Goal: Information Seeking & Learning: Learn about a topic

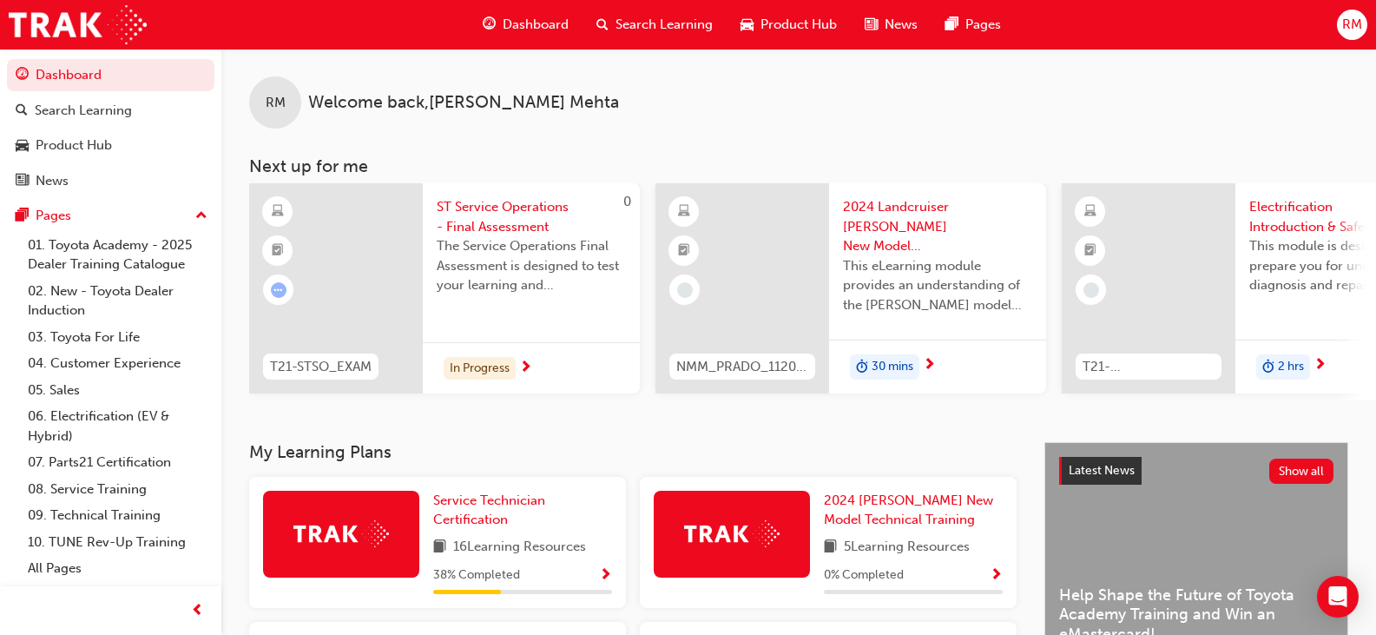
click at [605, 576] on span "Show Progress" at bounding box center [605, 576] width 13 height 16
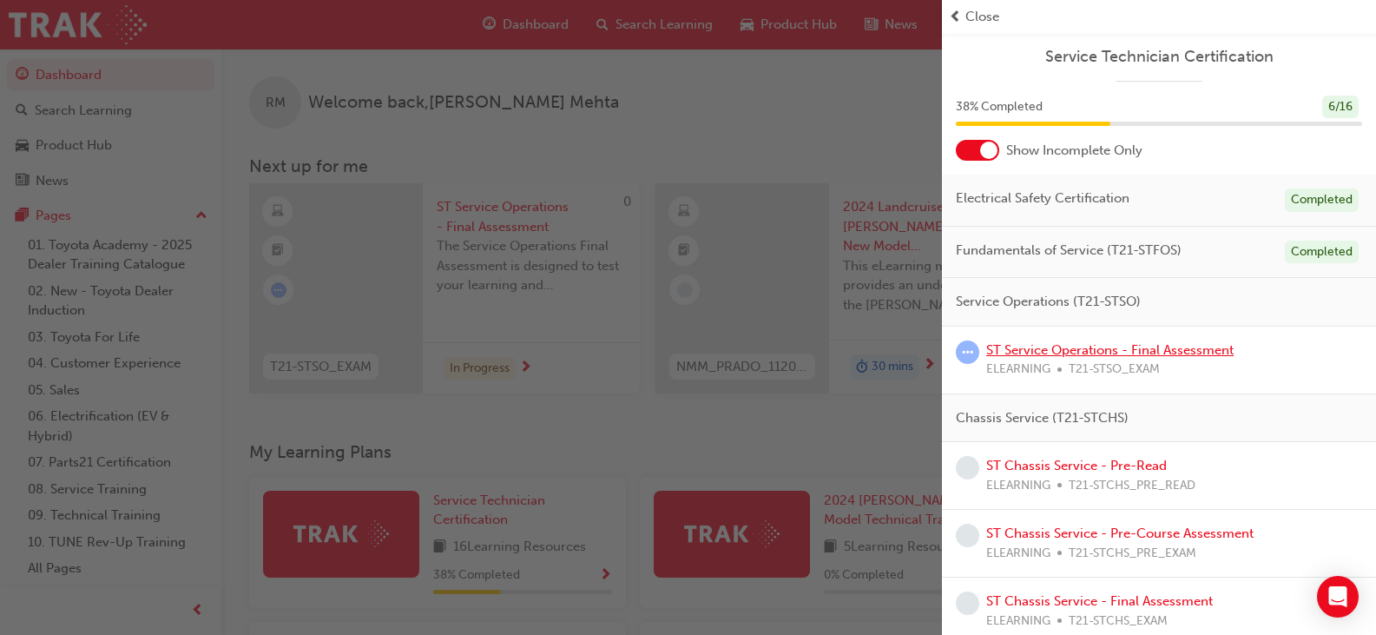
click at [1190, 352] on link "ST Service Operations - Final Assessment" at bounding box center [1109, 350] width 247 height 16
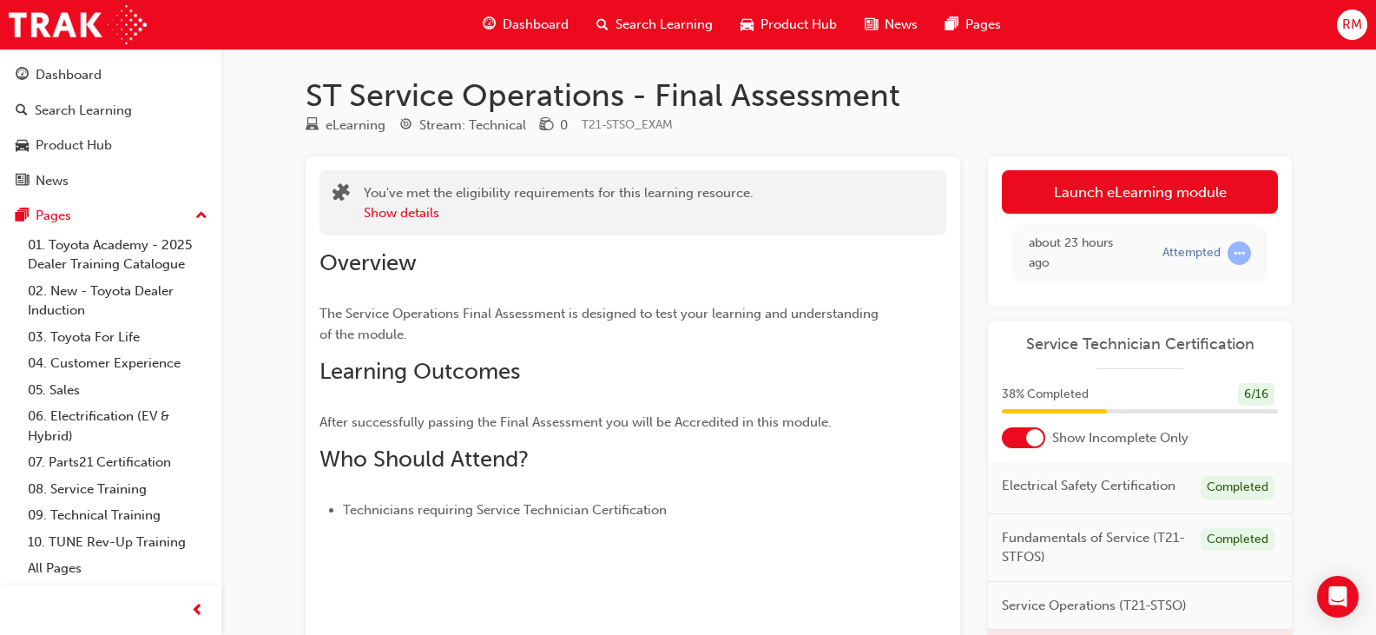
click at [1174, 194] on link "Launch eLearning module" at bounding box center [1140, 191] width 276 height 43
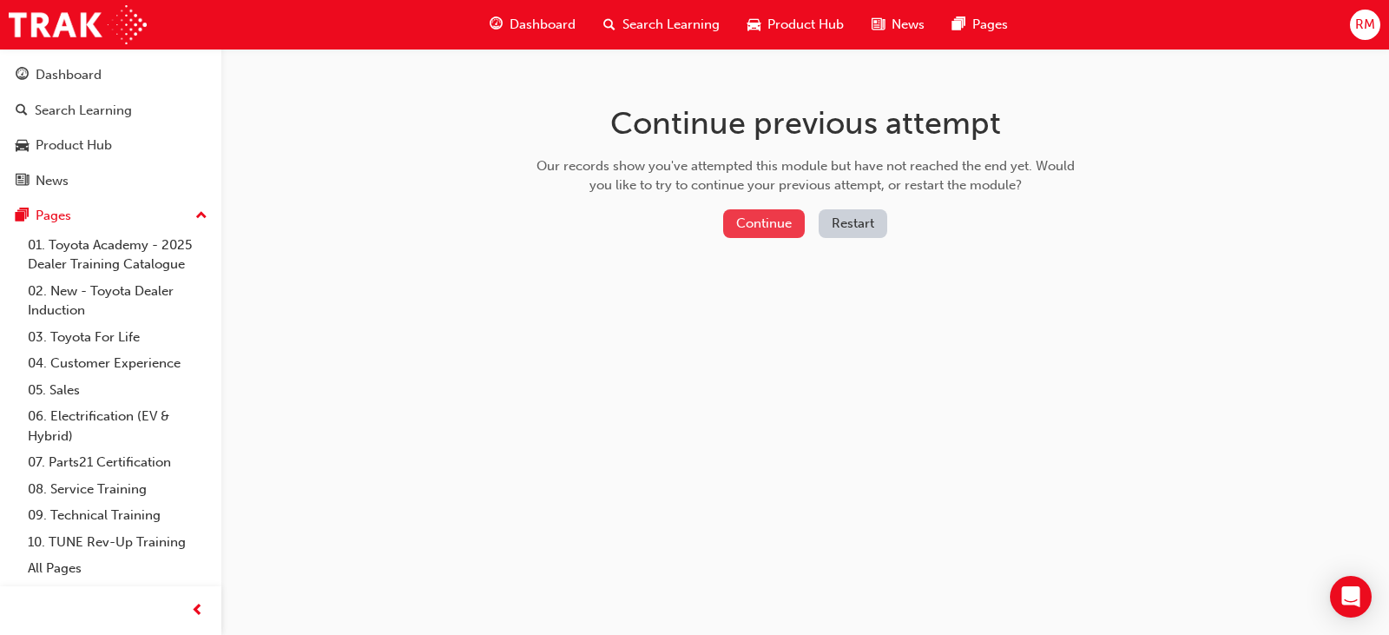
click at [795, 227] on button "Continue" at bounding box center [764, 223] width 82 height 29
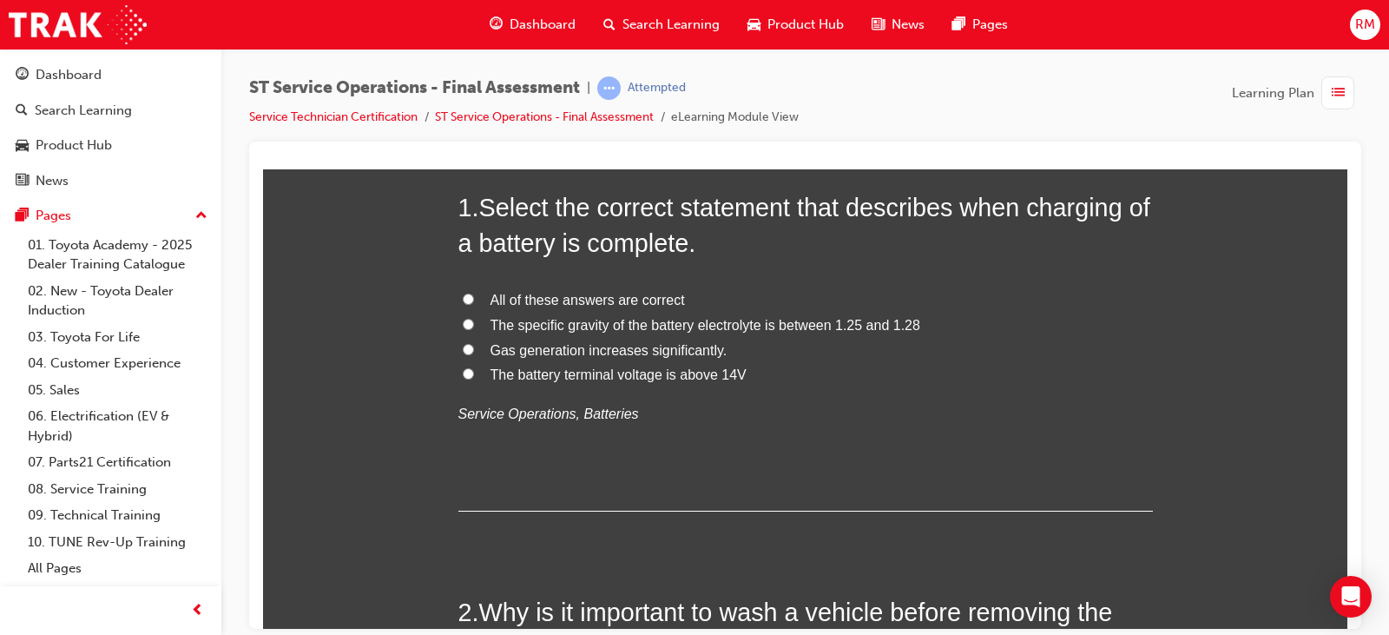
scroll to position [174, 0]
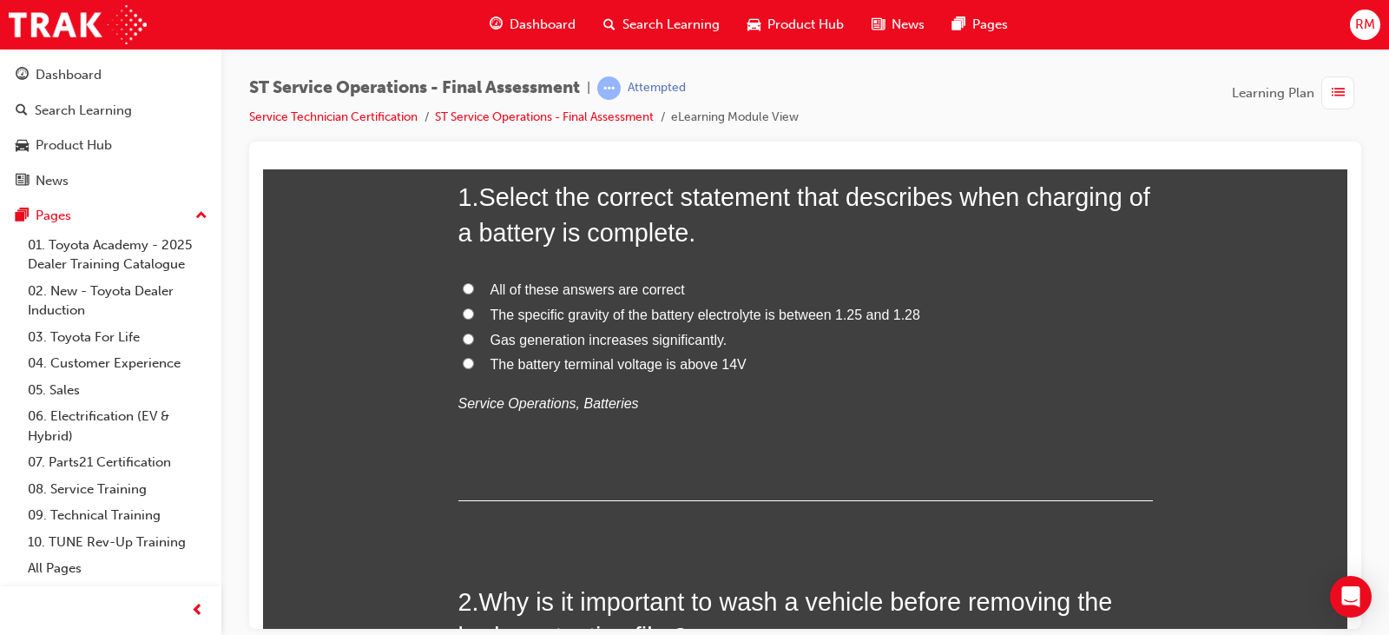
click at [477, 293] on label "All of these answers are correct" at bounding box center [805, 289] width 695 height 25
click at [474, 293] on input "All of these answers are correct" at bounding box center [468, 287] width 11 height 11
radio input "true"
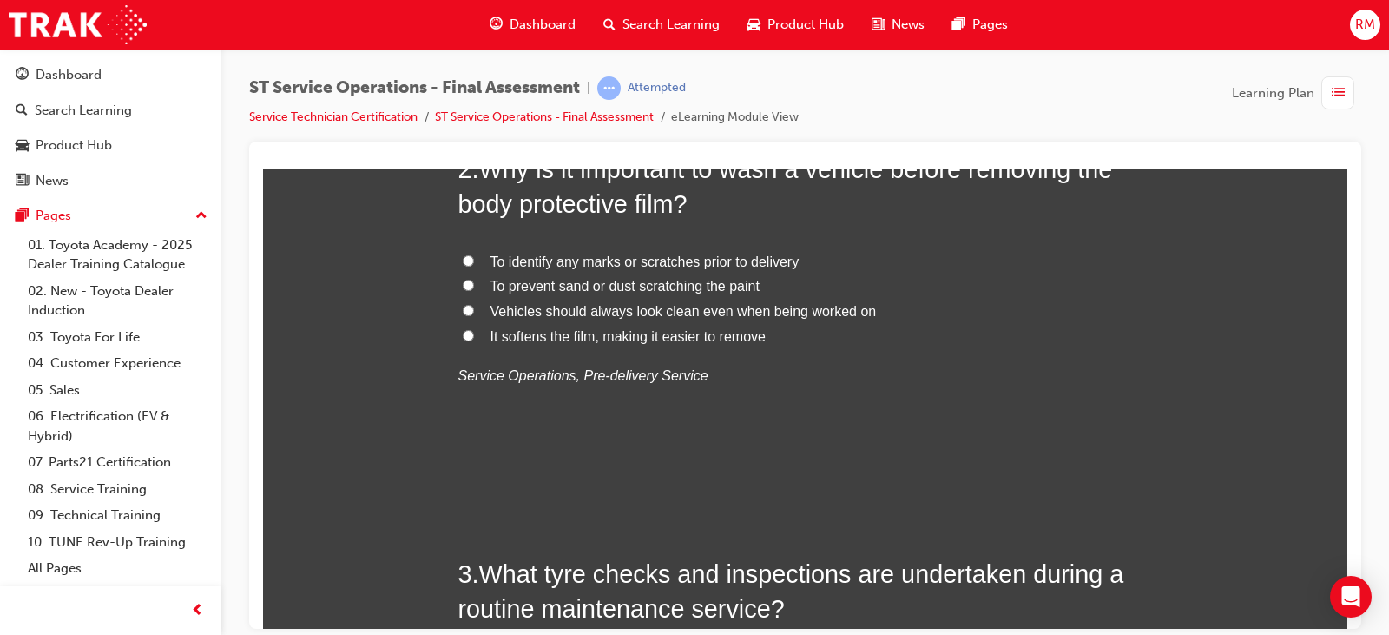
scroll to position [521, 0]
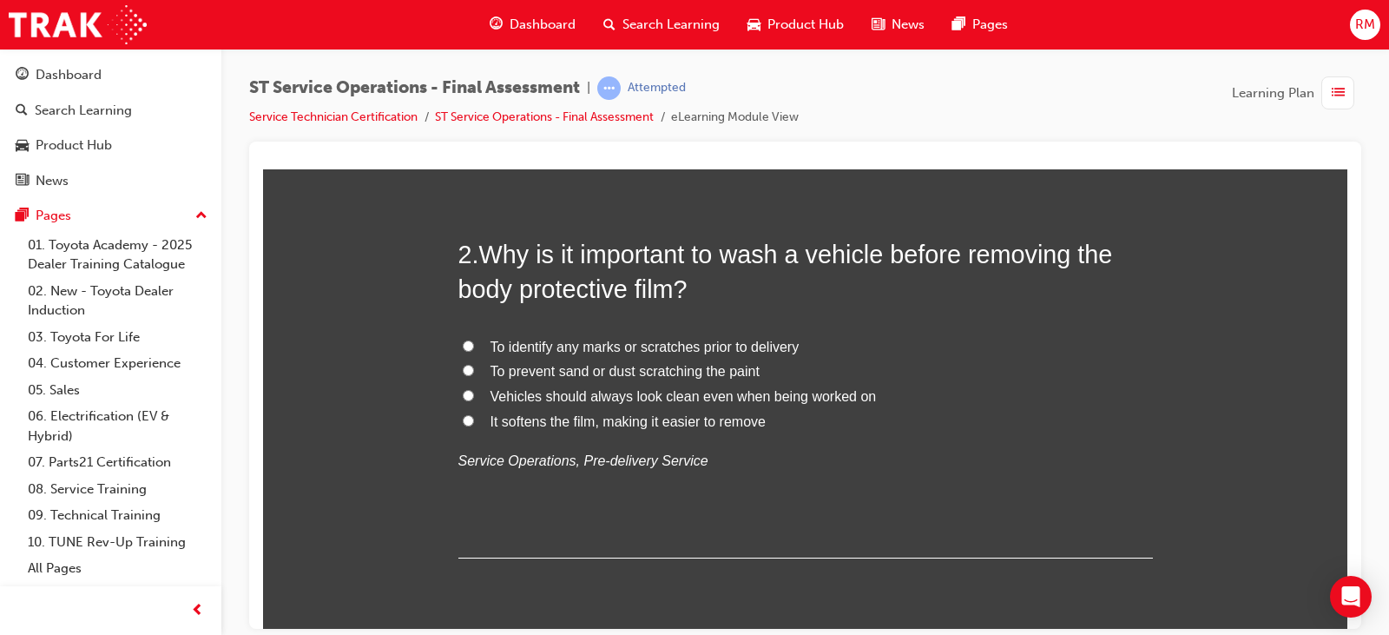
click at [491, 348] on span "To identify any marks or scratches prior to delivery" at bounding box center [645, 346] width 309 height 15
click at [474, 348] on input "To identify any marks or scratches prior to delivery" at bounding box center [468, 344] width 11 height 11
radio input "true"
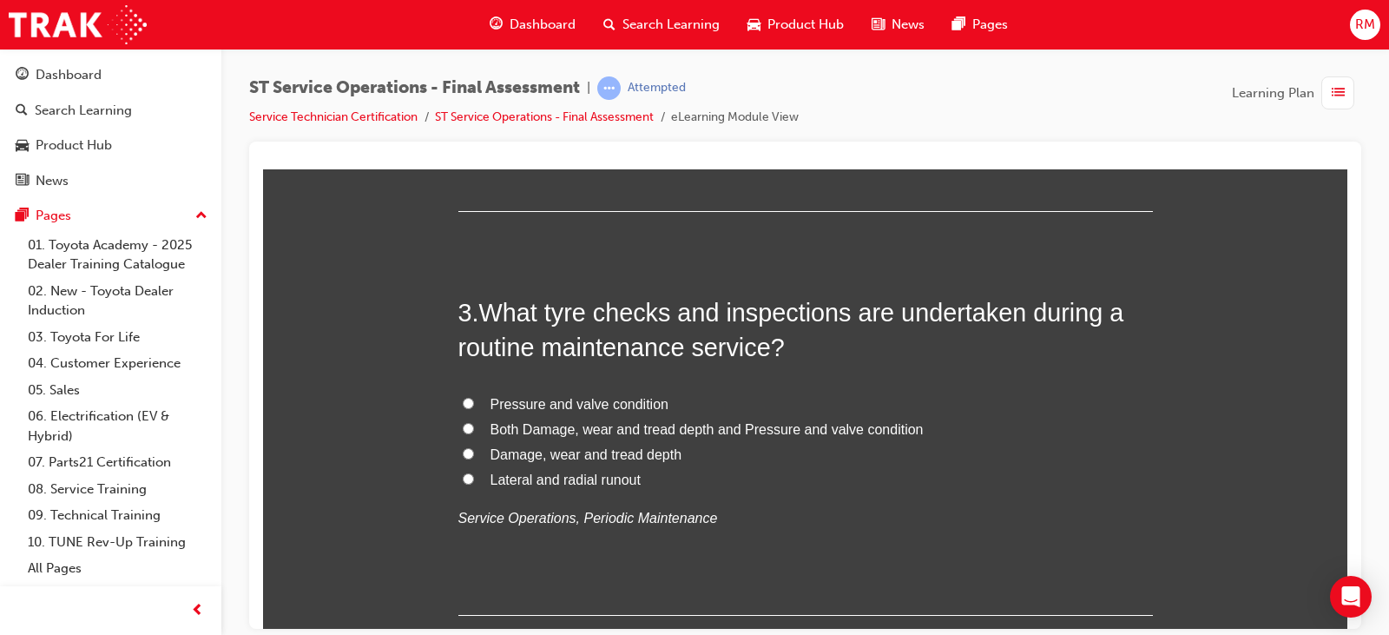
scroll to position [868, 0]
click at [642, 456] on span "Damage, wear and tread depth" at bounding box center [587, 452] width 192 height 15
click at [474, 456] on input "Damage, wear and tread depth" at bounding box center [468, 451] width 11 height 11
radio input "true"
click at [753, 428] on span "Both Damage, wear and tread depth and Pressure and valve condition" at bounding box center [707, 427] width 433 height 15
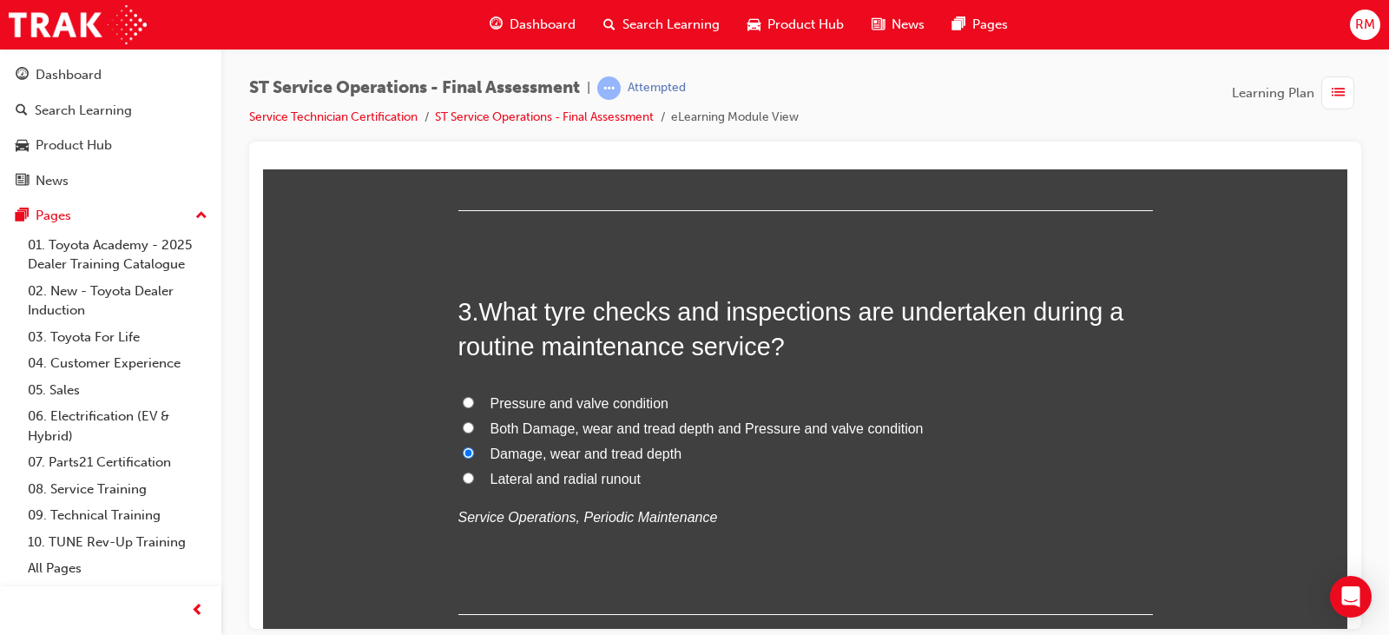
click at [474, 428] on input "Both Damage, wear and tread depth and Pressure and valve condition" at bounding box center [468, 426] width 11 height 11
radio input "true"
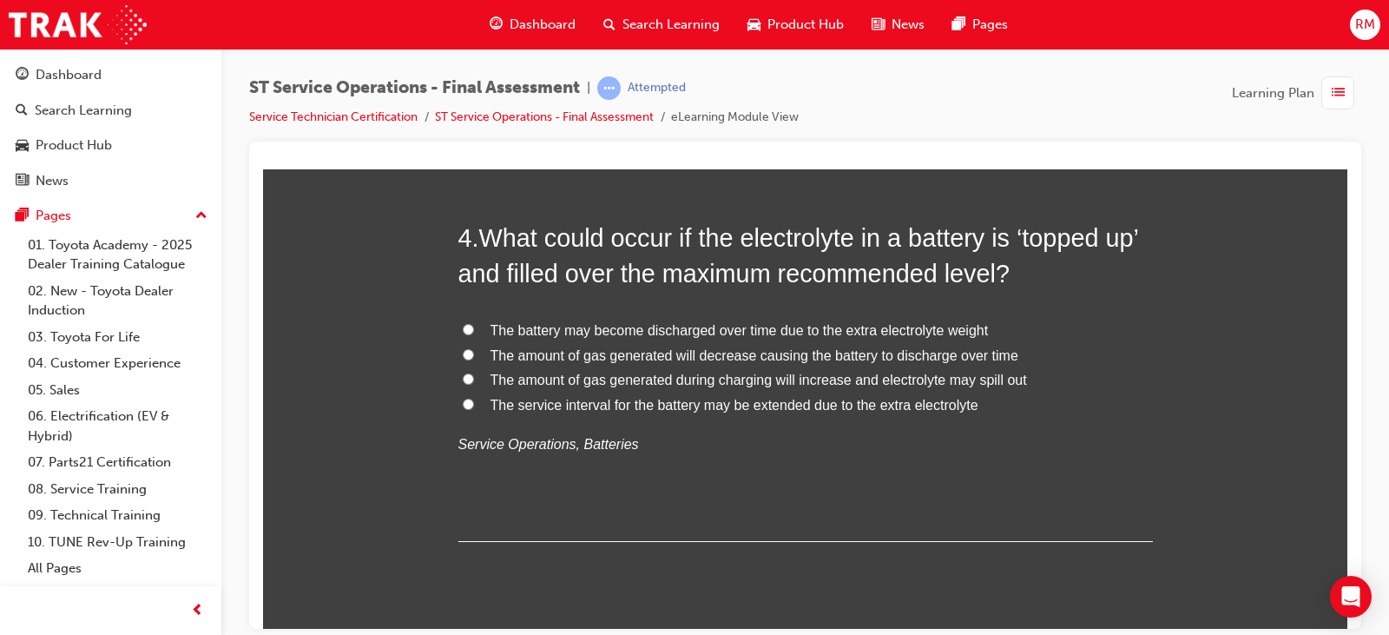
scroll to position [1302, 0]
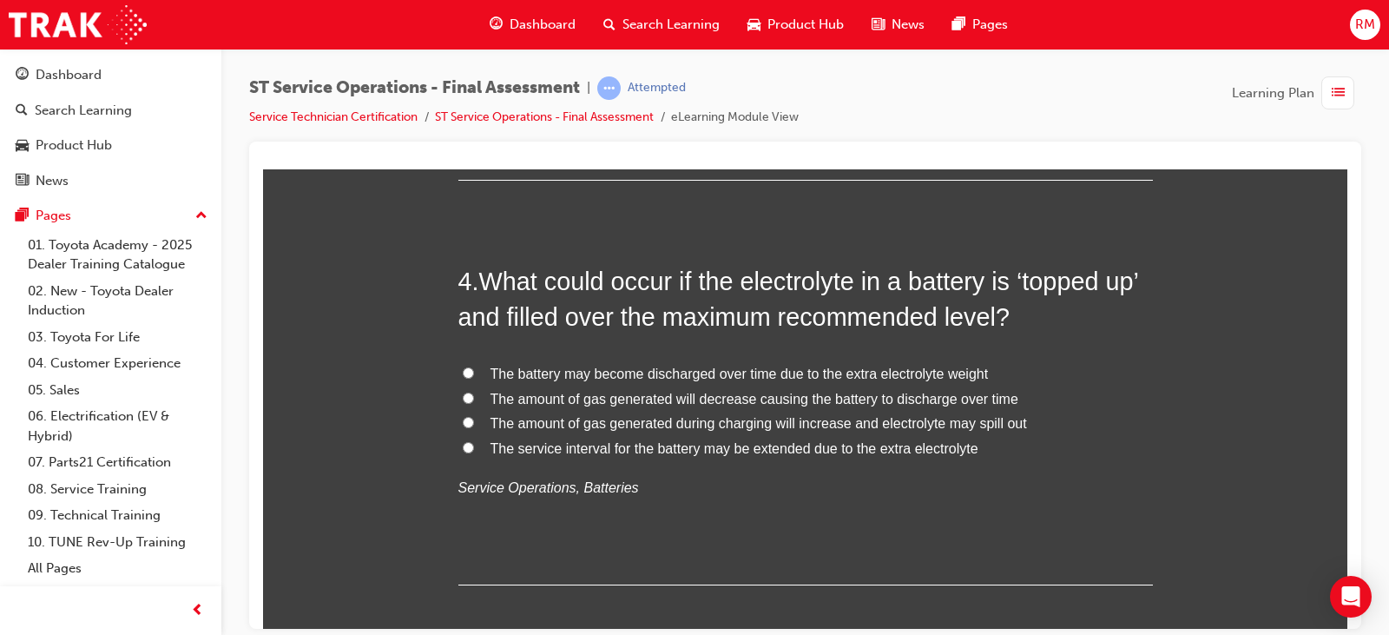
click at [667, 402] on span "The amount of gas generated will decrease causing the battery to discharge over…" at bounding box center [755, 398] width 528 height 15
click at [474, 402] on input "The amount of gas generated will decrease causing the battery to discharge over…" at bounding box center [468, 397] width 11 height 11
radio input "true"
click at [682, 424] on span "The amount of gas generated during charging will increase and electrolyte may s…" at bounding box center [759, 422] width 537 height 15
click at [474, 424] on input "The amount of gas generated during charging will increase and electrolyte may s…" at bounding box center [468, 421] width 11 height 11
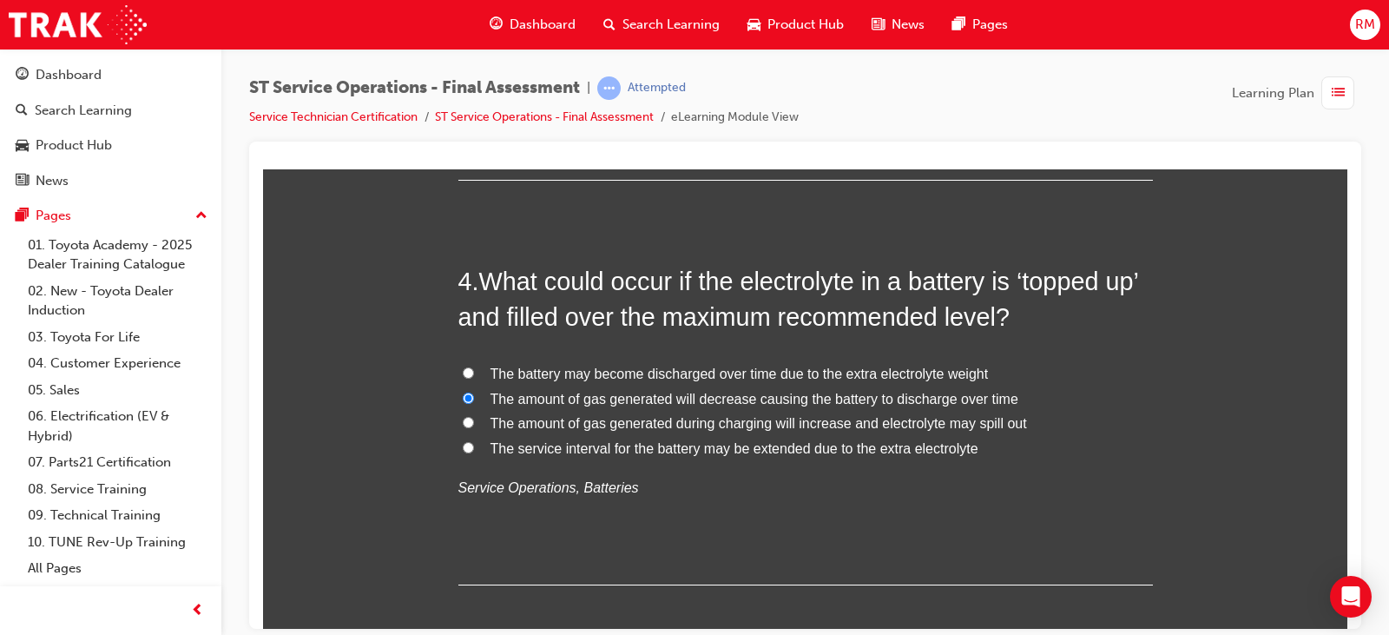
radio input "true"
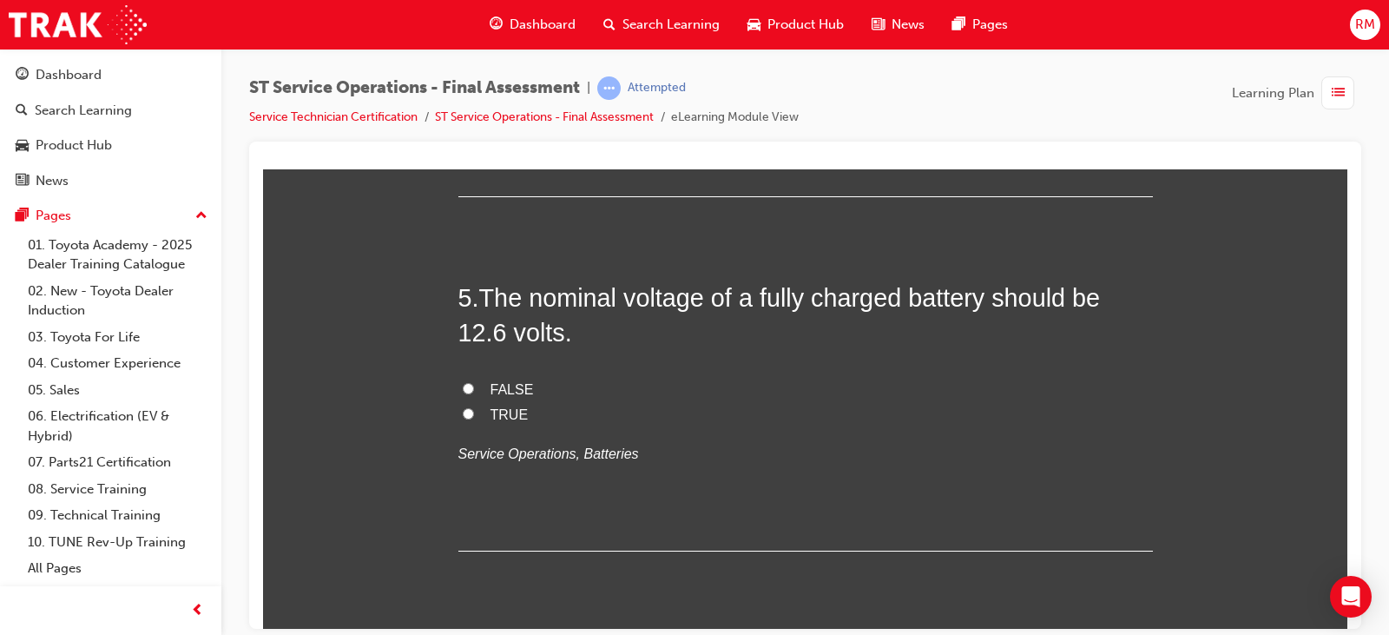
scroll to position [1736, 0]
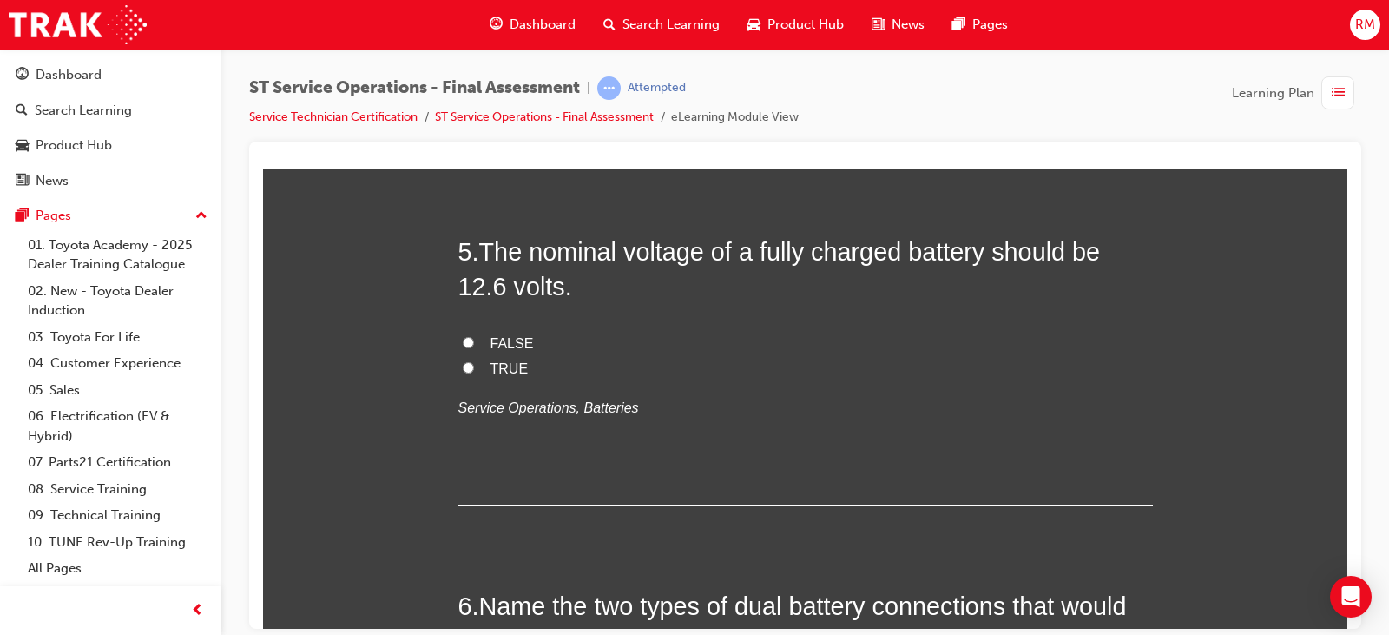
click at [497, 364] on span "TRUE" at bounding box center [510, 367] width 38 height 15
click at [474, 364] on input "TRUE" at bounding box center [468, 366] width 11 height 11
radio input "true"
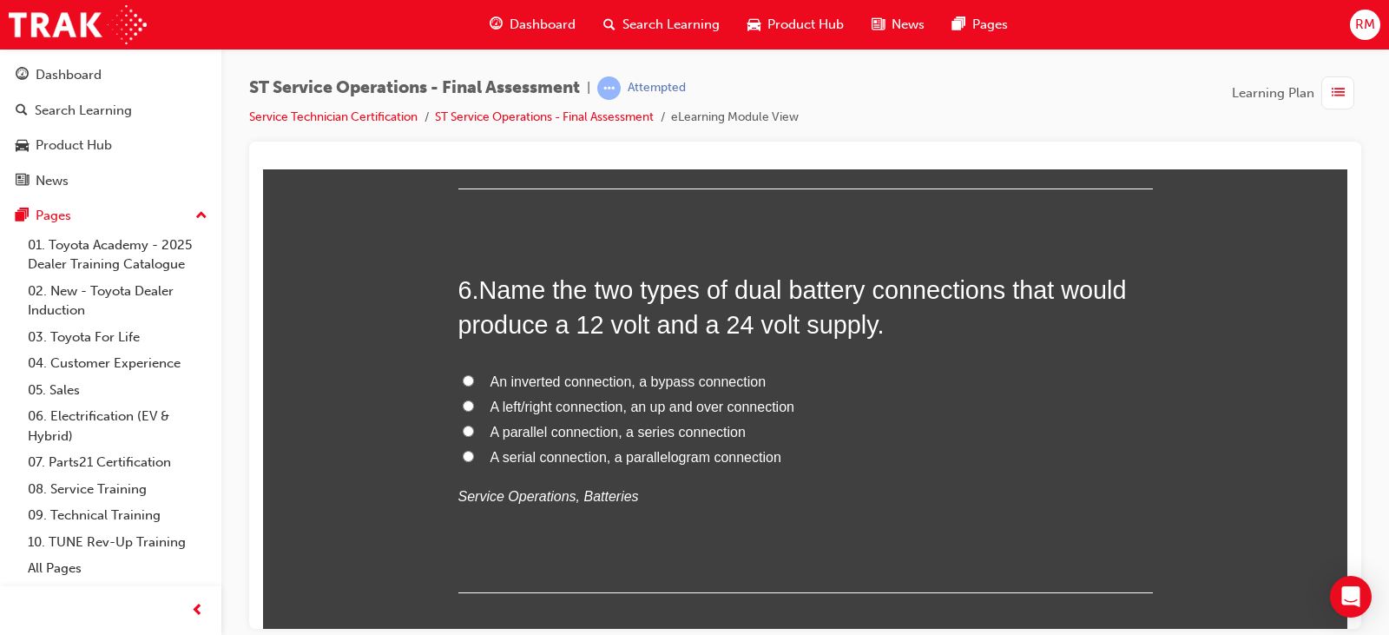
scroll to position [2084, 0]
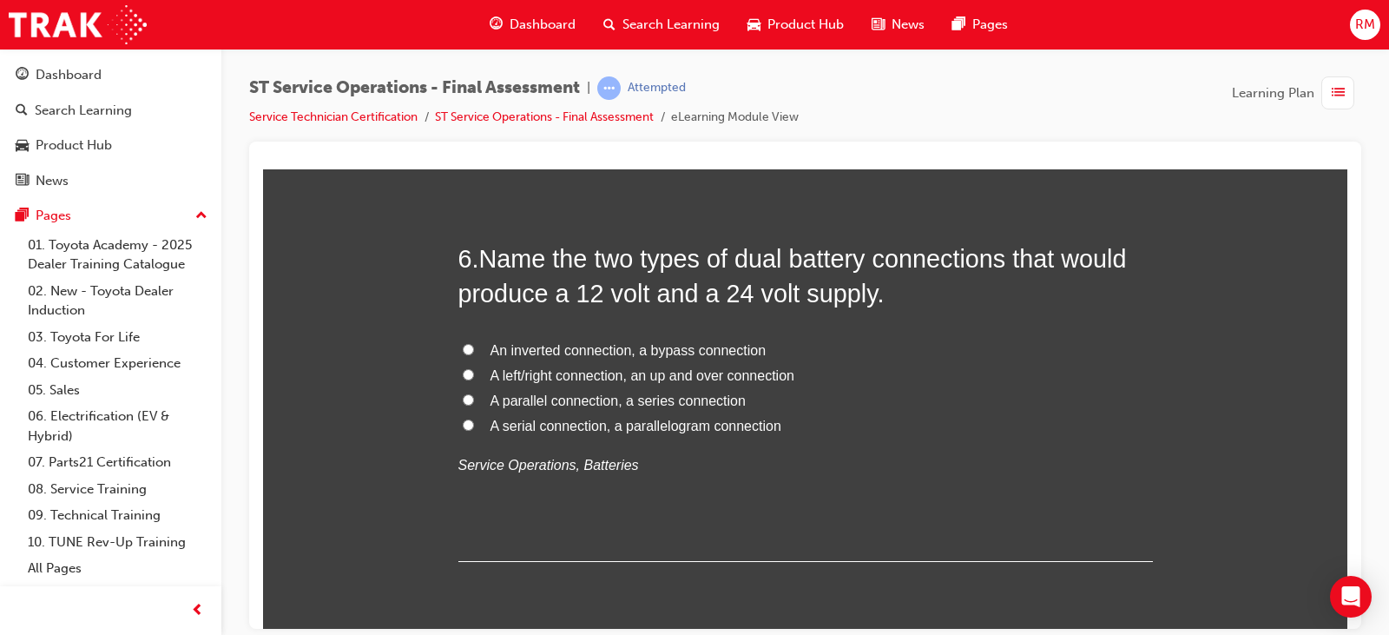
click at [671, 404] on span "A parallel connection, a series connection" at bounding box center [618, 399] width 255 height 15
click at [474, 404] on input "A parallel connection, a series connection" at bounding box center [468, 398] width 11 height 11
radio input "true"
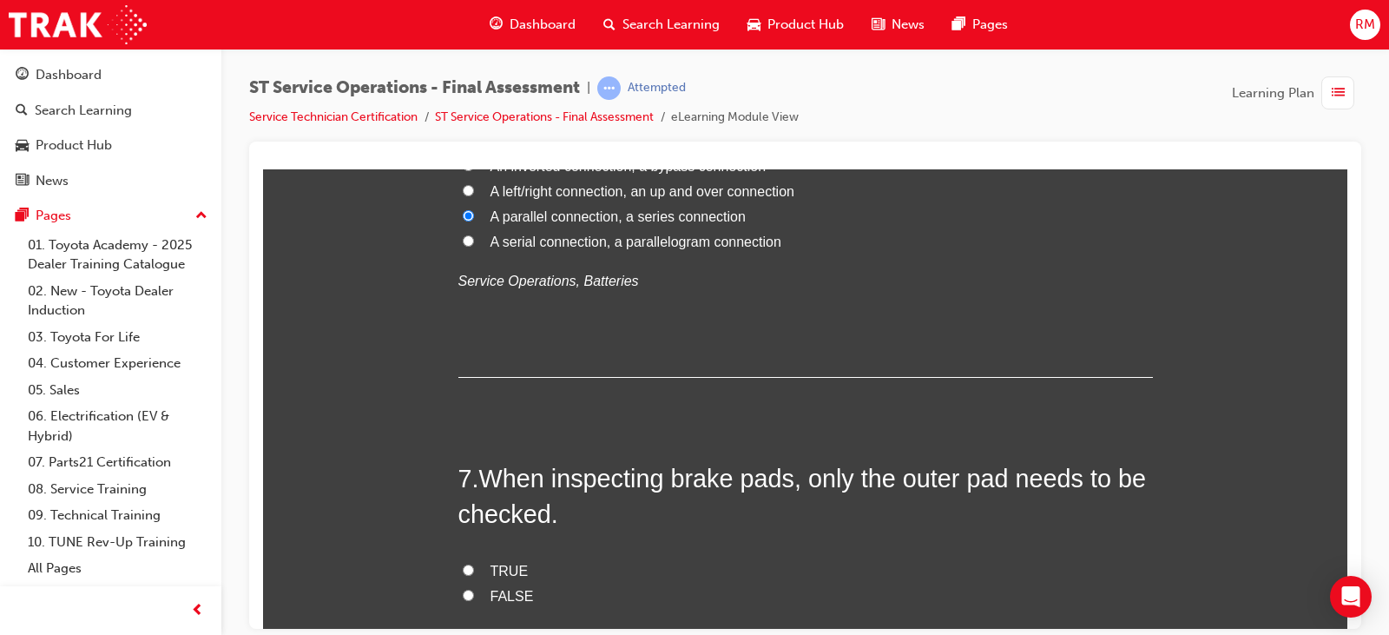
scroll to position [2518, 0]
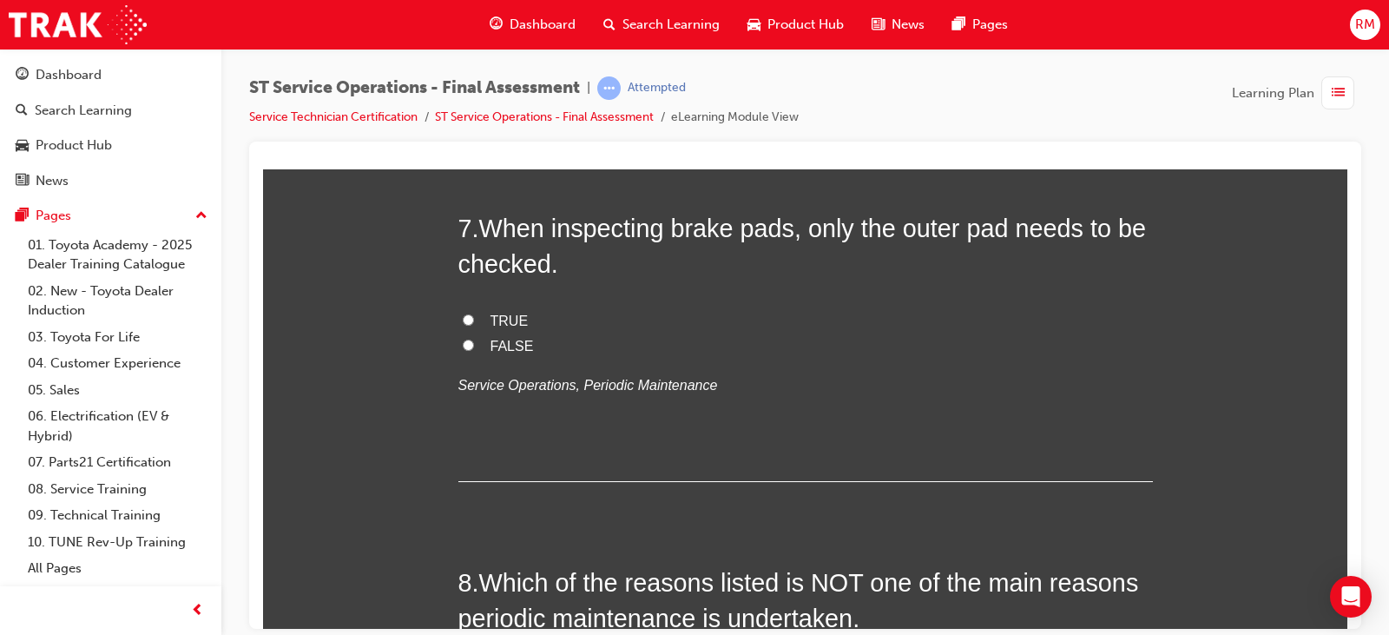
click at [513, 339] on span "FALSE" at bounding box center [512, 345] width 43 height 15
click at [474, 339] on input "FALSE" at bounding box center [468, 344] width 11 height 11
radio input "true"
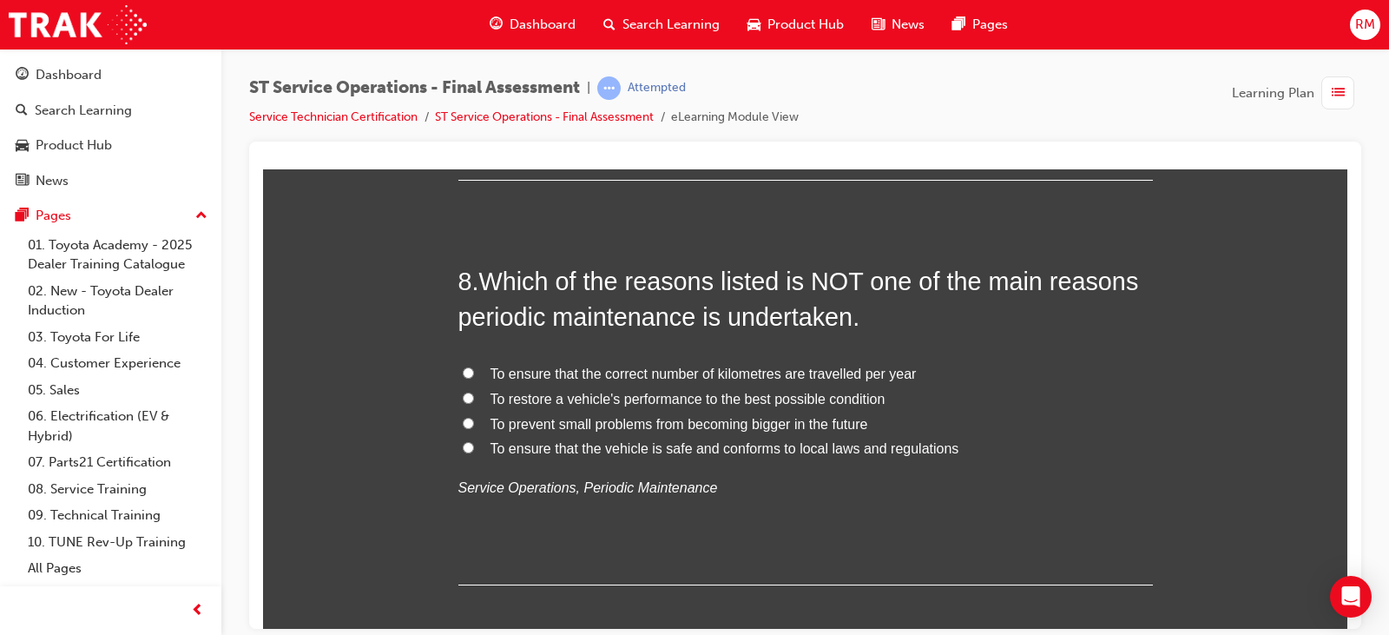
scroll to position [2778, 0]
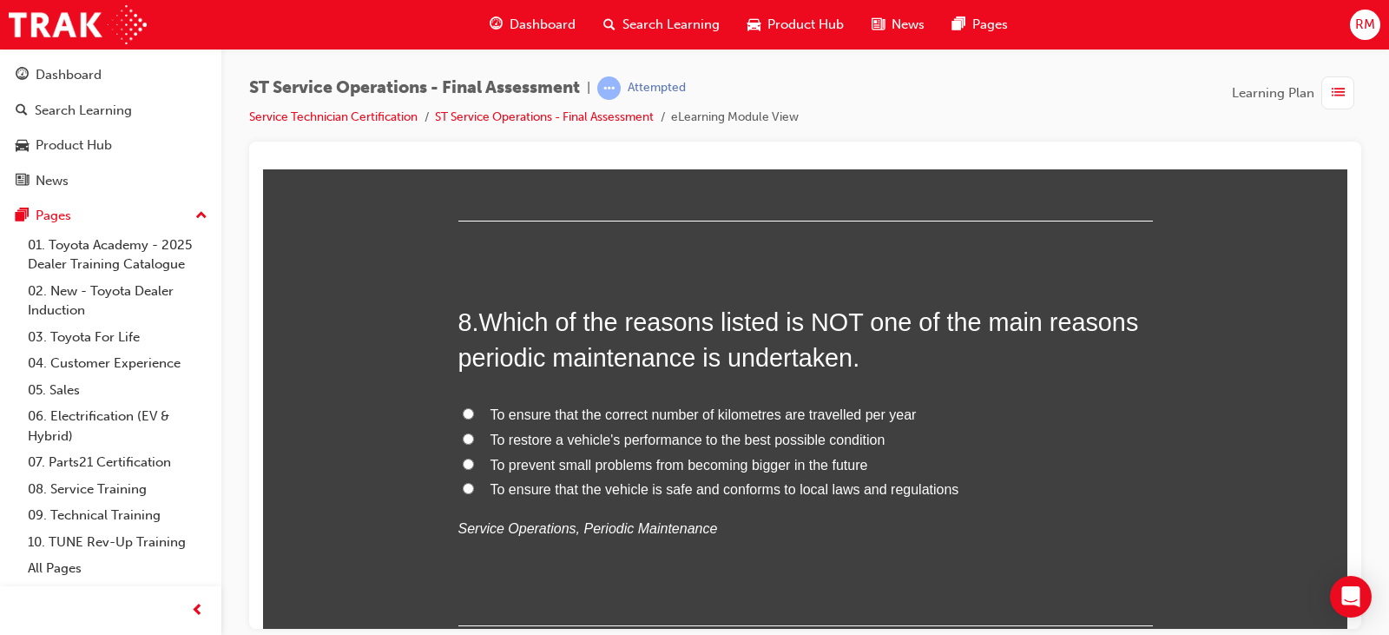
click at [698, 466] on span "To prevent small problems from becoming bigger in the future" at bounding box center [680, 464] width 378 height 15
click at [474, 466] on input "To prevent small problems from becoming bigger in the future" at bounding box center [468, 463] width 11 height 11
radio input "true"
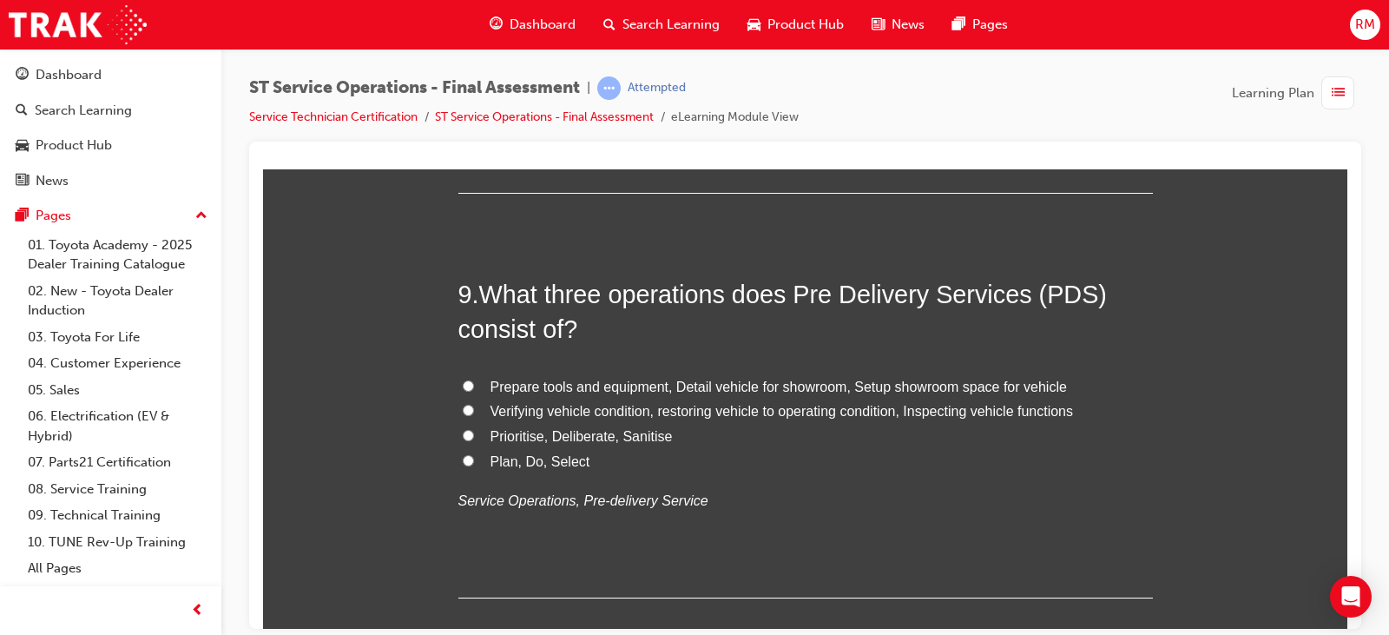
scroll to position [3212, 0]
click at [507, 390] on span "Prepare tools and equipment, Detail vehicle for showroom, Setup showroom space …" at bounding box center [779, 384] width 576 height 15
click at [474, 389] on input "Prepare tools and equipment, Detail vehicle for showroom, Setup showroom space …" at bounding box center [468, 383] width 11 height 11
radio input "true"
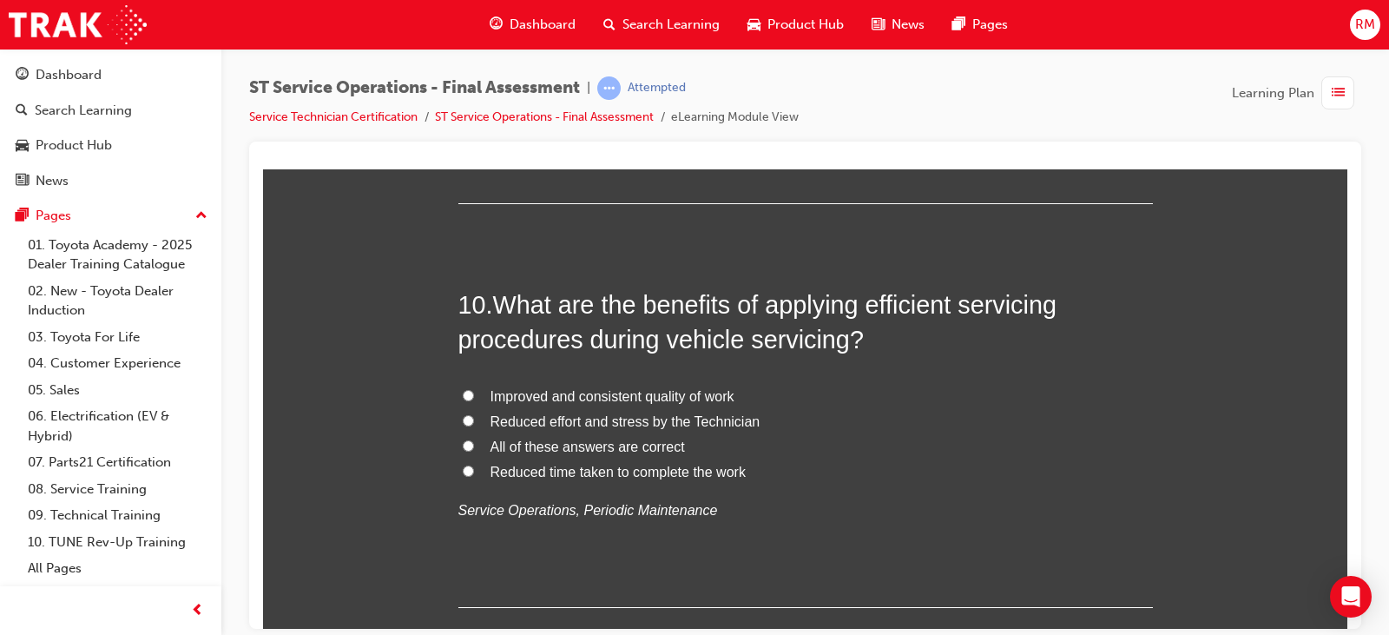
scroll to position [3646, 0]
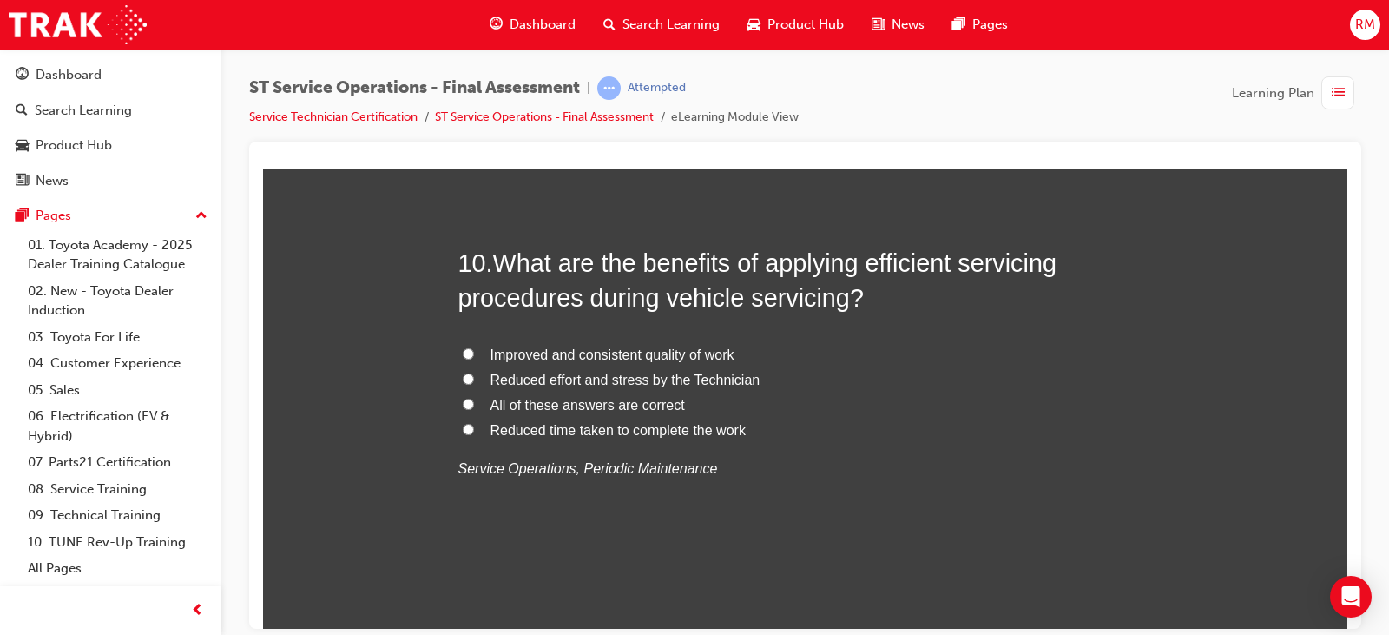
click at [685, 407] on label "All of these answers are correct" at bounding box center [805, 404] width 695 height 25
click at [474, 407] on input "All of these answers are correct" at bounding box center [468, 403] width 11 height 11
radio input "true"
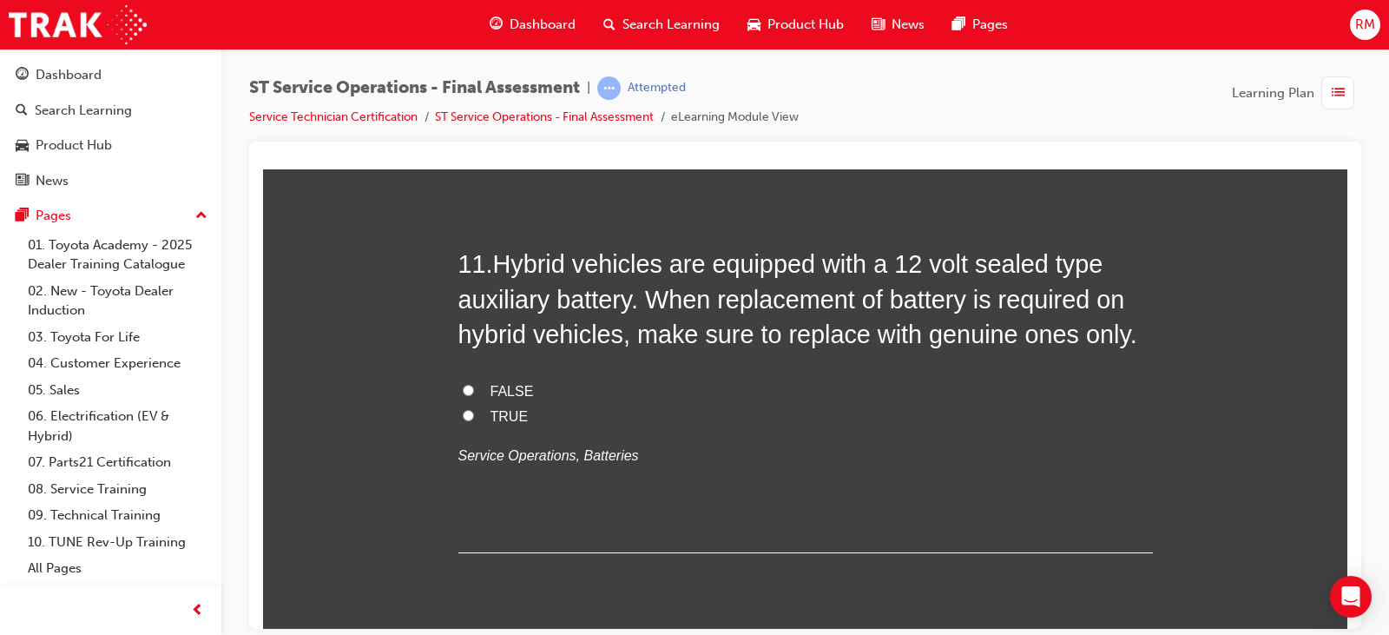
scroll to position [4080, 0]
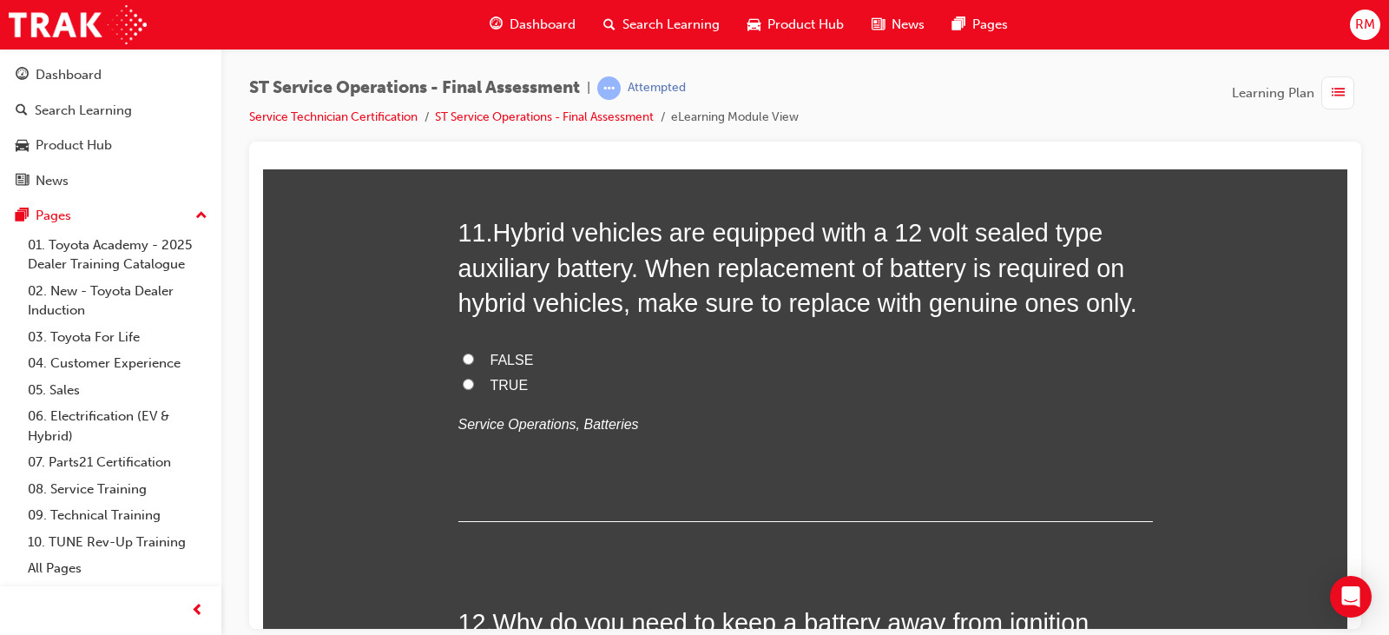
click at [493, 384] on span "TRUE" at bounding box center [510, 384] width 38 height 15
click at [474, 384] on input "TRUE" at bounding box center [468, 383] width 11 height 11
radio input "true"
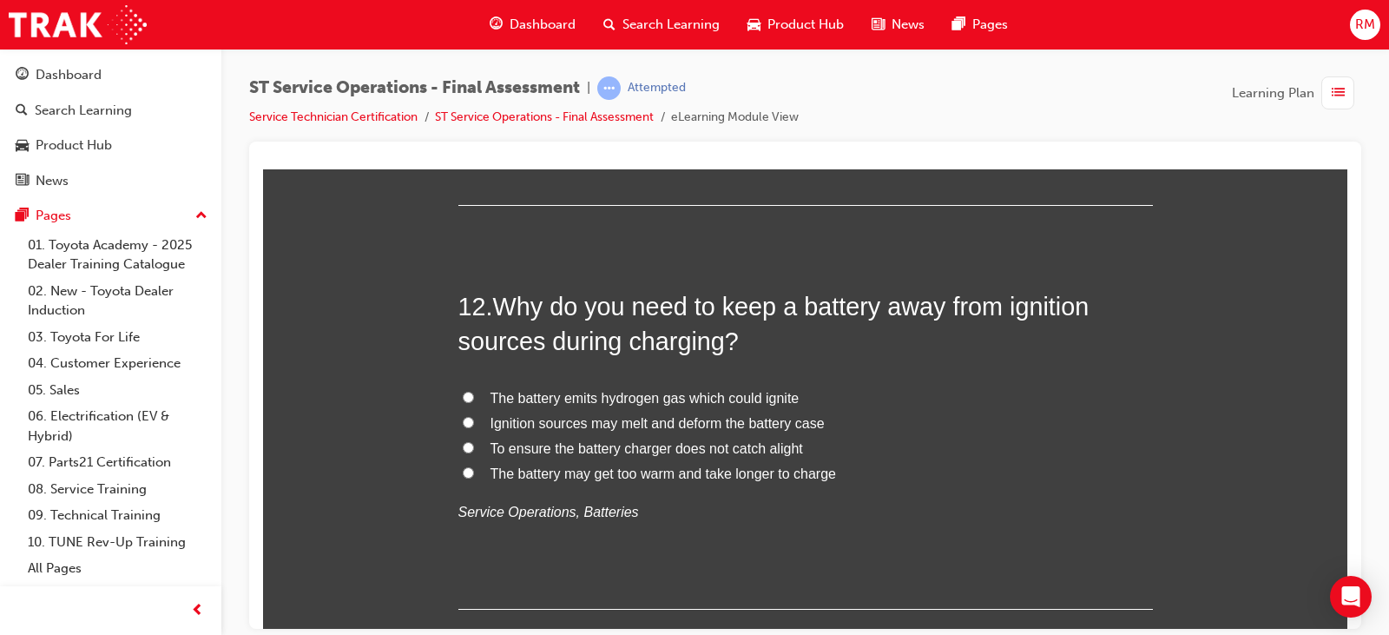
scroll to position [4514, 0]
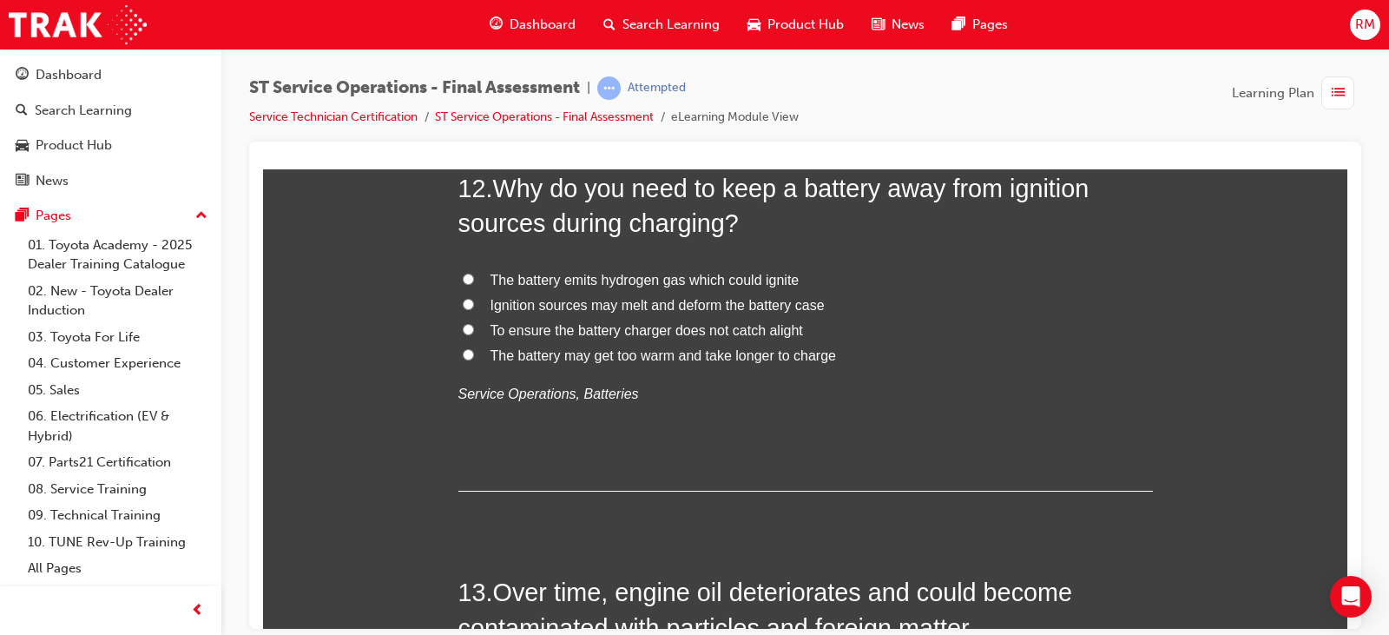
click at [518, 335] on span "To ensure the battery charger does not catch alight" at bounding box center [647, 329] width 313 height 15
click at [474, 334] on input "To ensure the battery charger does not catch alight" at bounding box center [468, 328] width 11 height 11
radio input "true"
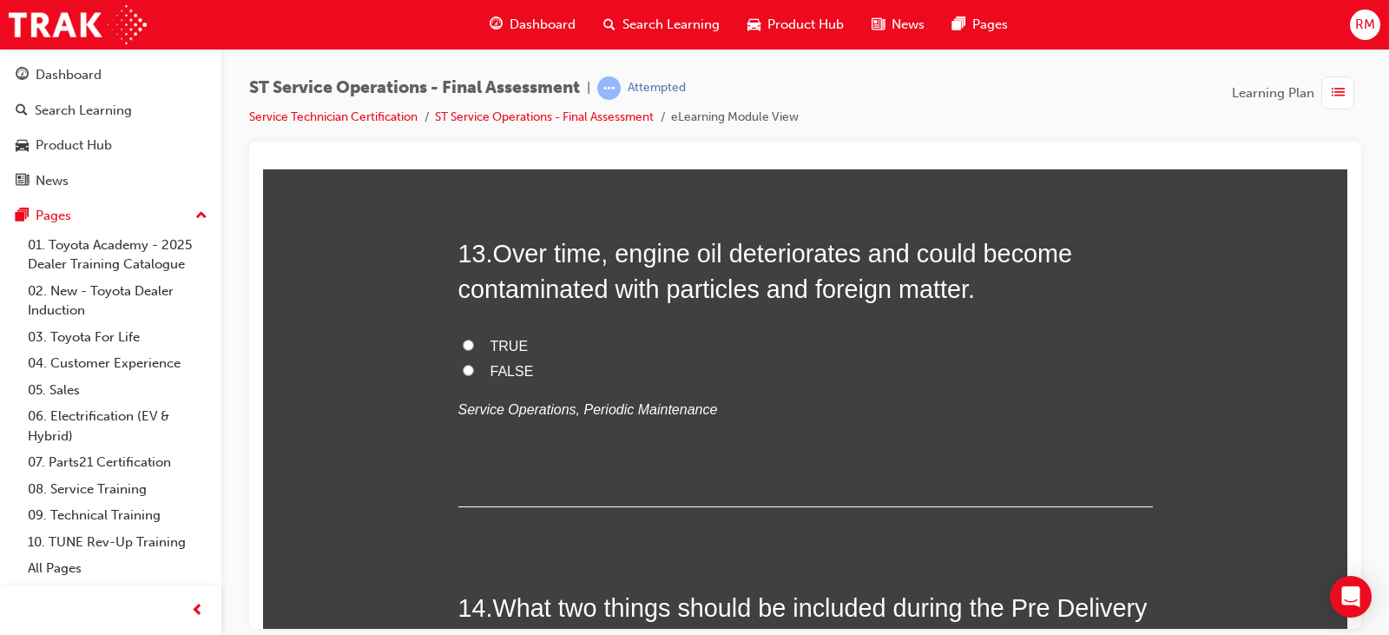
scroll to position [4862, 0]
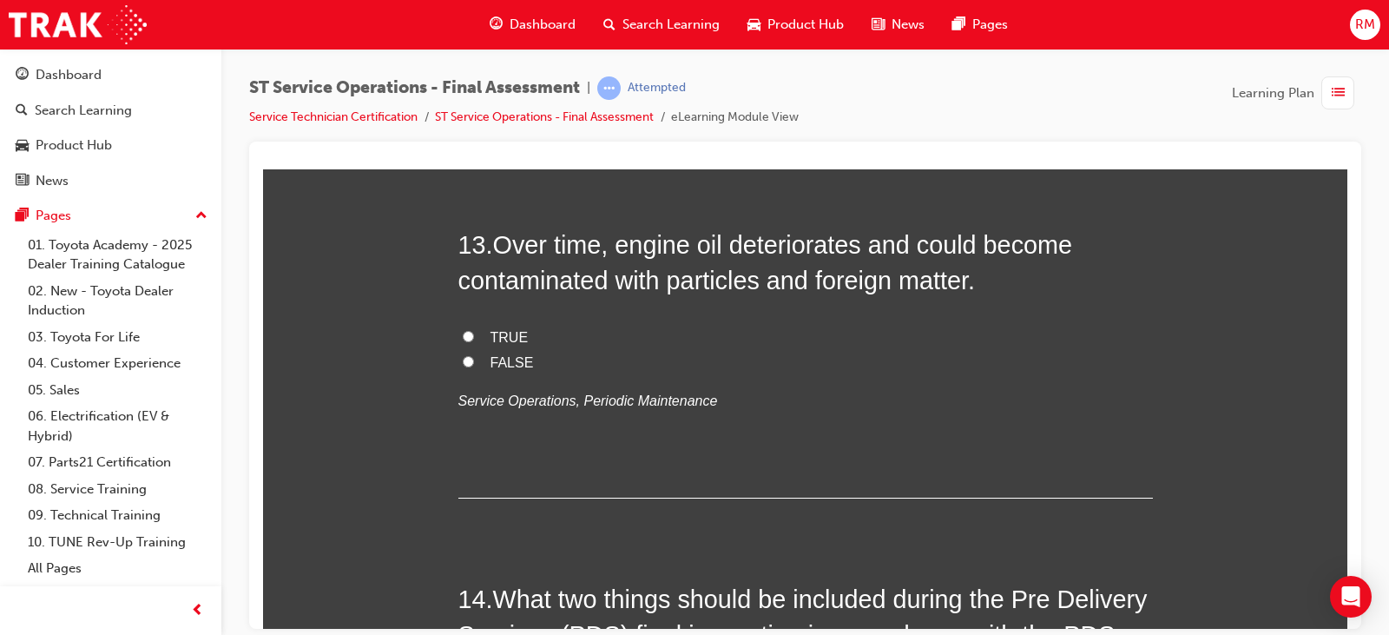
click at [505, 335] on span "TRUE" at bounding box center [510, 336] width 38 height 15
click at [474, 335] on input "TRUE" at bounding box center [468, 335] width 11 height 11
radio input "true"
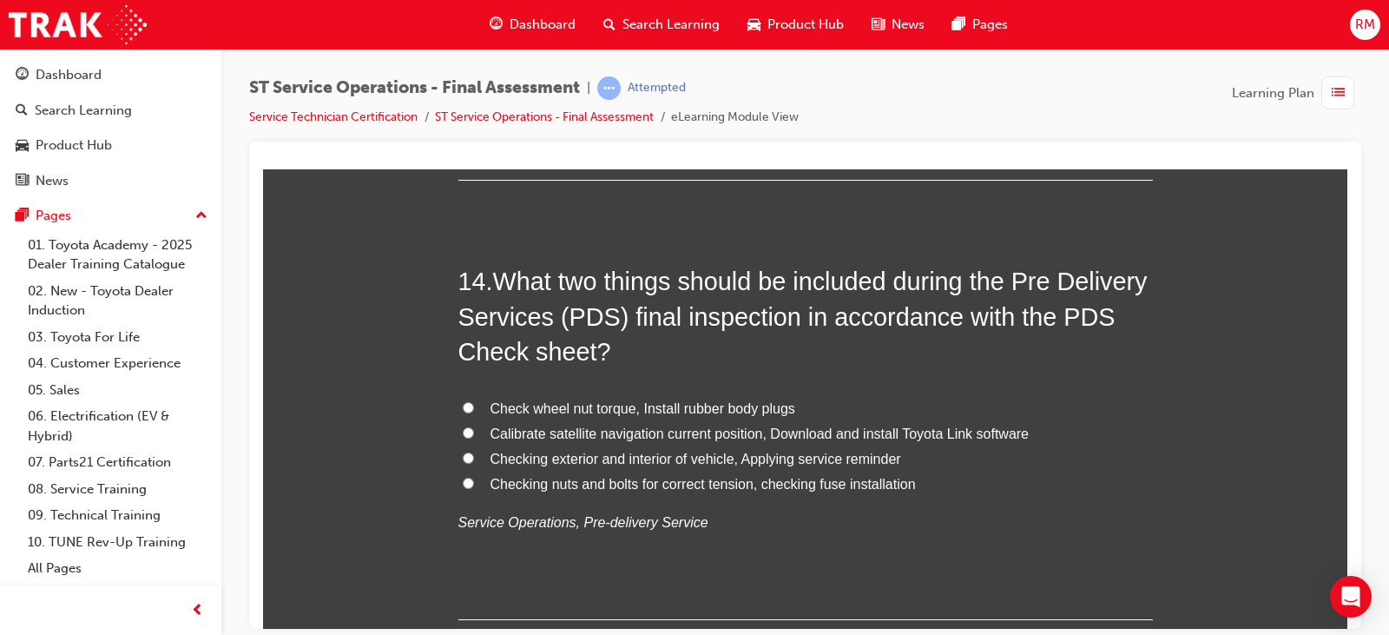
scroll to position [5209, 0]
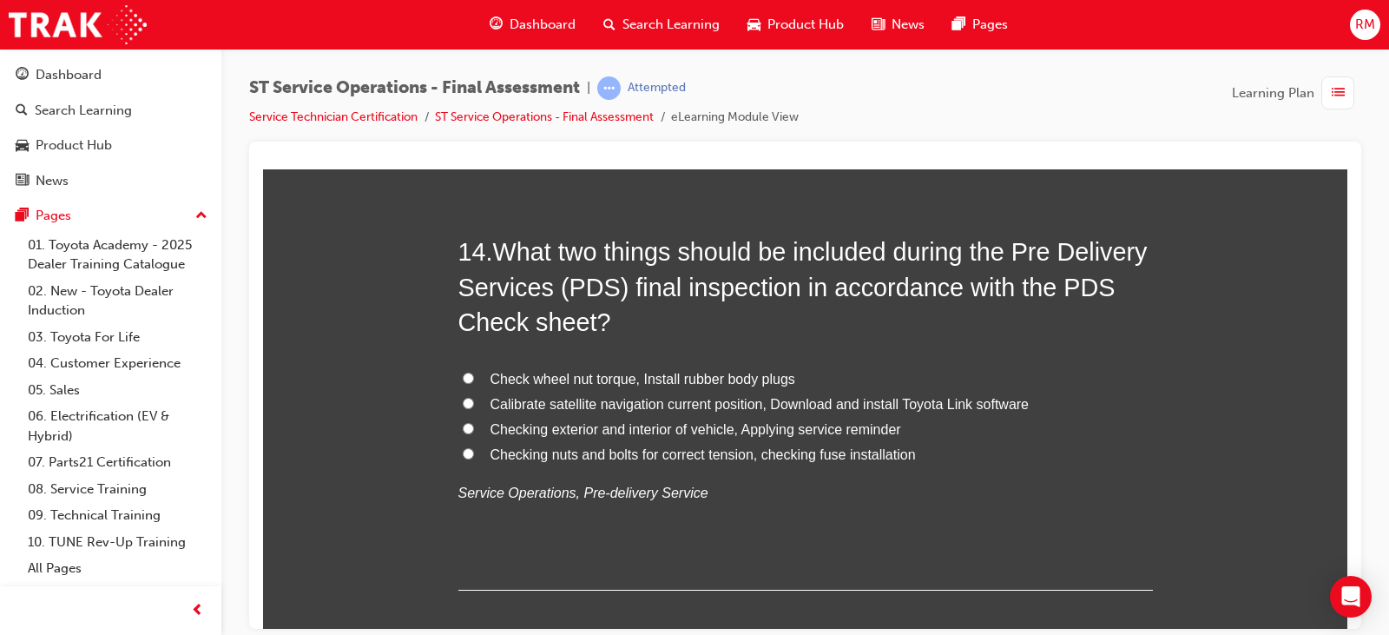
click at [531, 458] on span "Checking nuts and bolts for correct tension, checking fuse installation" at bounding box center [703, 453] width 425 height 15
click at [474, 458] on input "Checking nuts and bolts for correct tension, checking fuse installation" at bounding box center [468, 452] width 11 height 11
radio input "true"
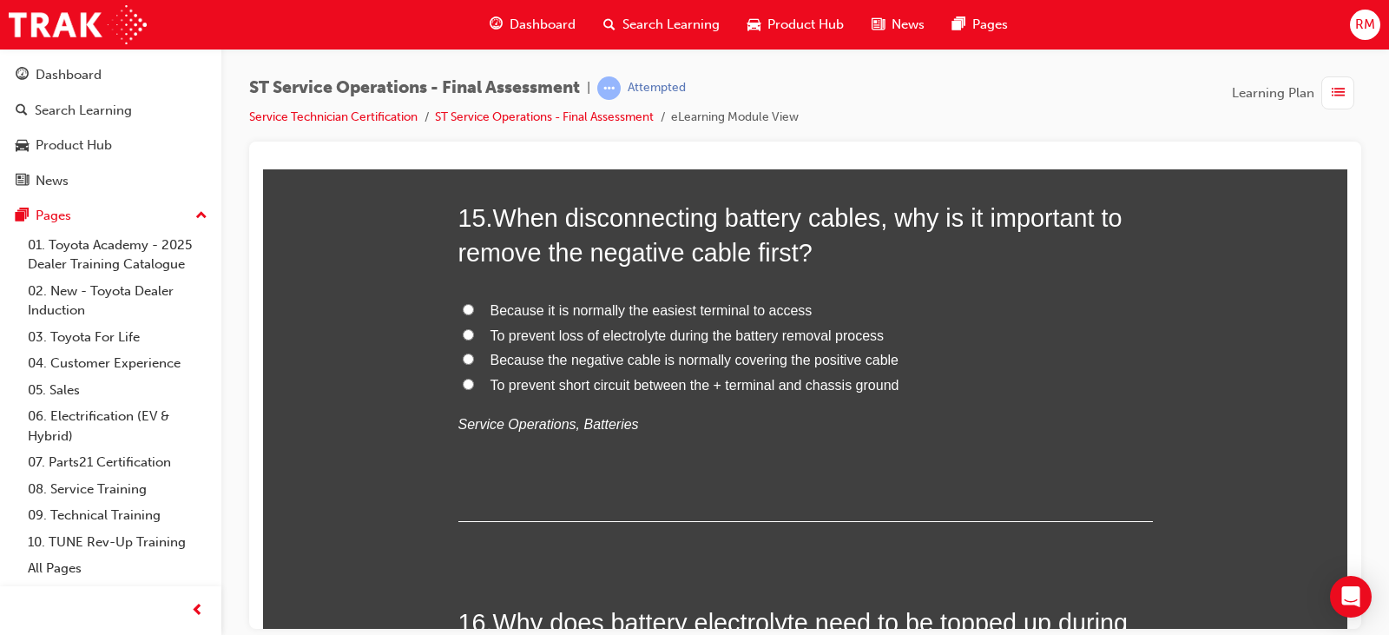
scroll to position [5643, 0]
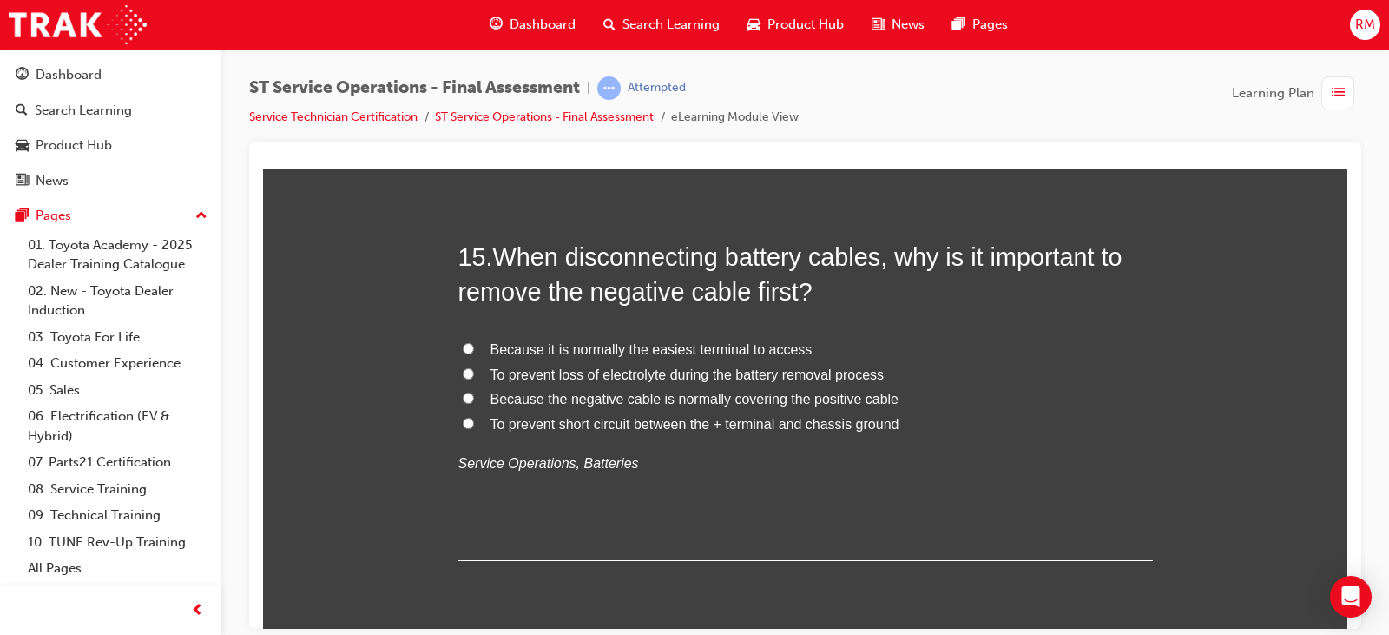
click at [678, 426] on span "To prevent short circuit between the + terminal and chassis ground" at bounding box center [695, 423] width 409 height 15
click at [474, 426] on input "To prevent short circuit between the + terminal and chassis ground" at bounding box center [468, 422] width 11 height 11
radio input "true"
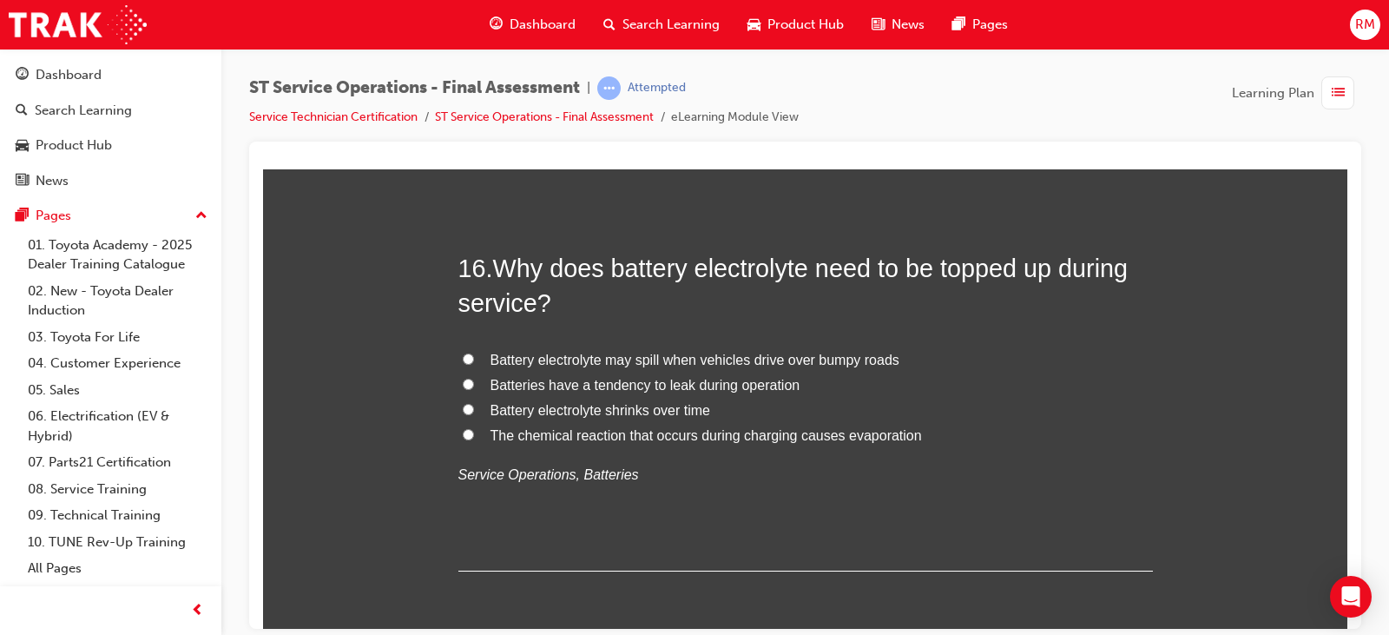
scroll to position [6077, 0]
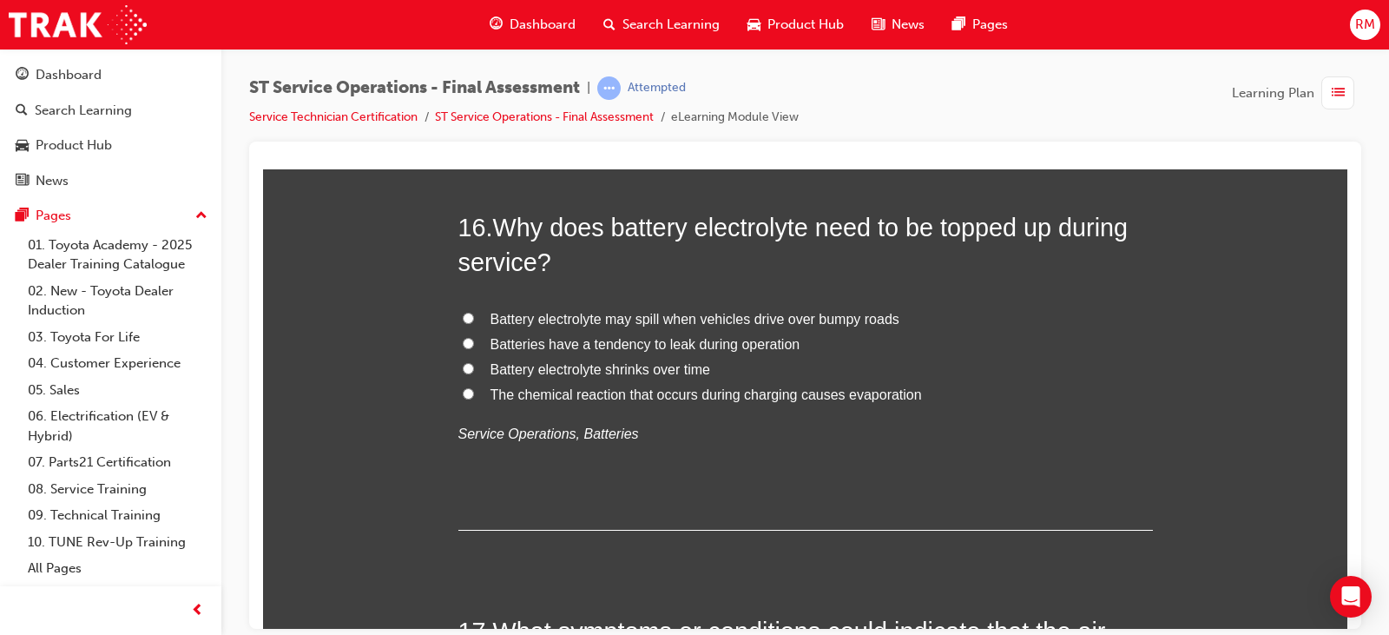
click at [710, 371] on label "Battery electrolyte shrinks over time" at bounding box center [805, 369] width 695 height 25
click at [474, 371] on input "Battery electrolyte shrinks over time" at bounding box center [468, 367] width 11 height 11
radio input "true"
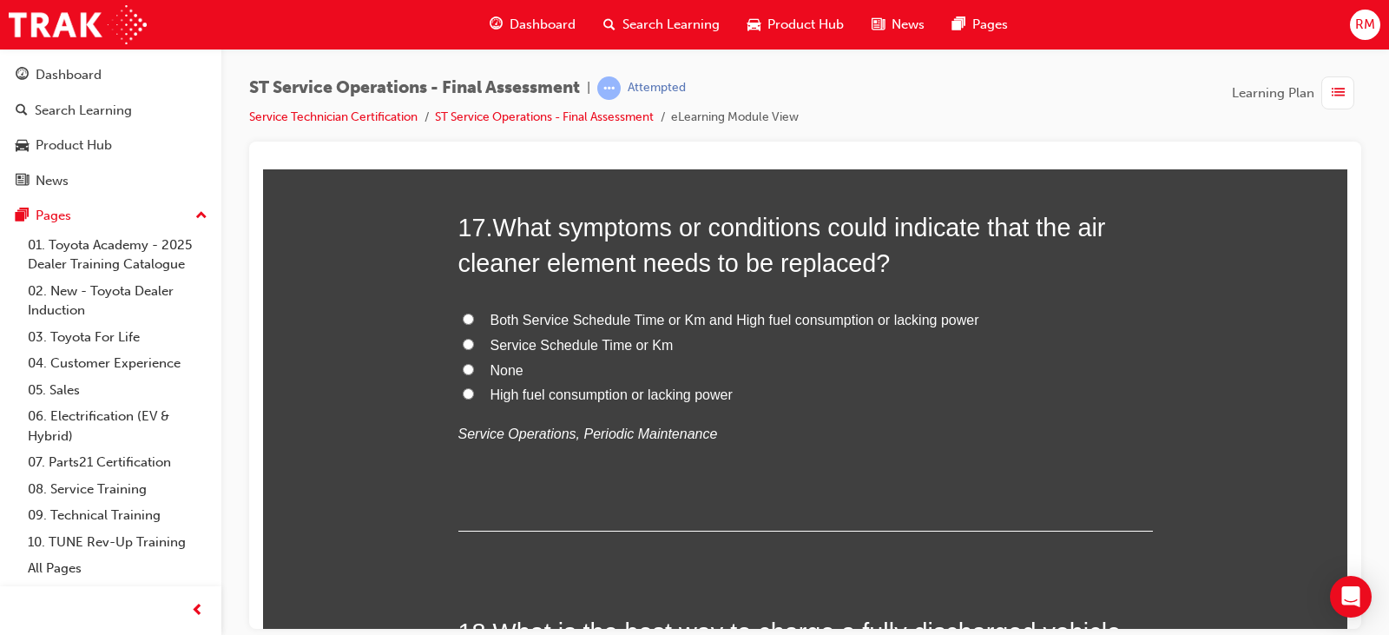
scroll to position [6511, 0]
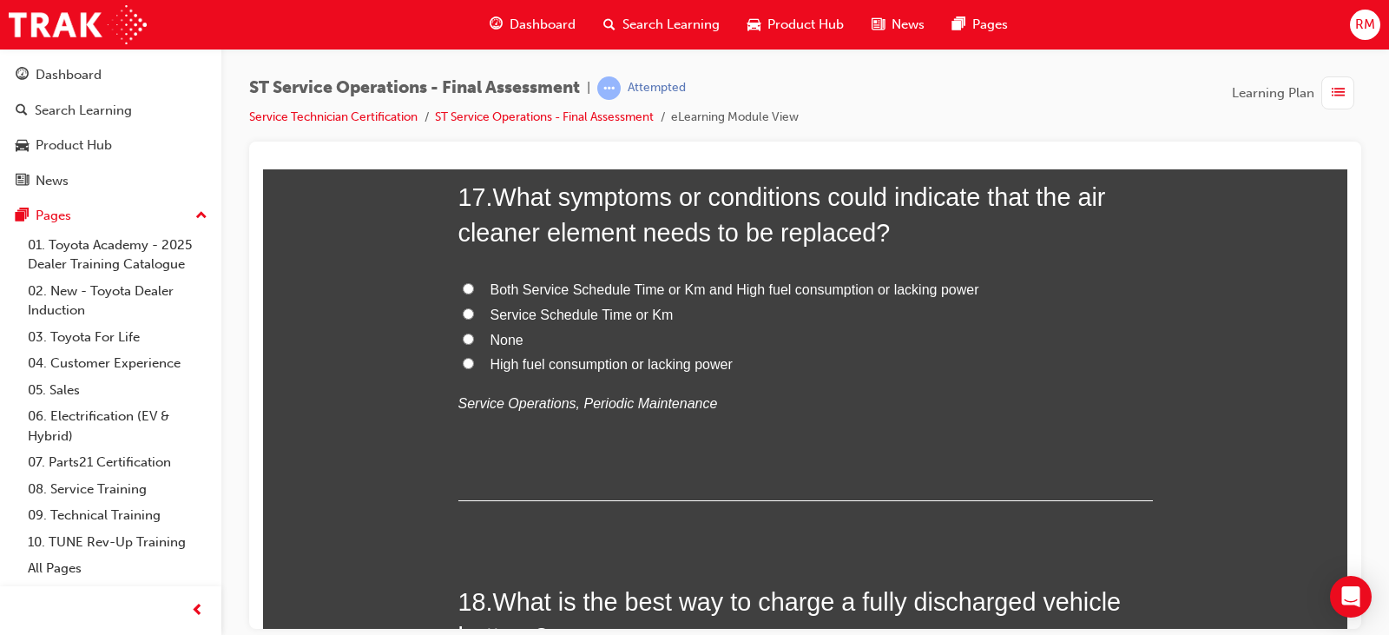
click at [738, 370] on label "High fuel consumption or lacking power" at bounding box center [805, 364] width 695 height 25
click at [474, 368] on input "High fuel consumption or lacking power" at bounding box center [468, 362] width 11 height 11
radio input "true"
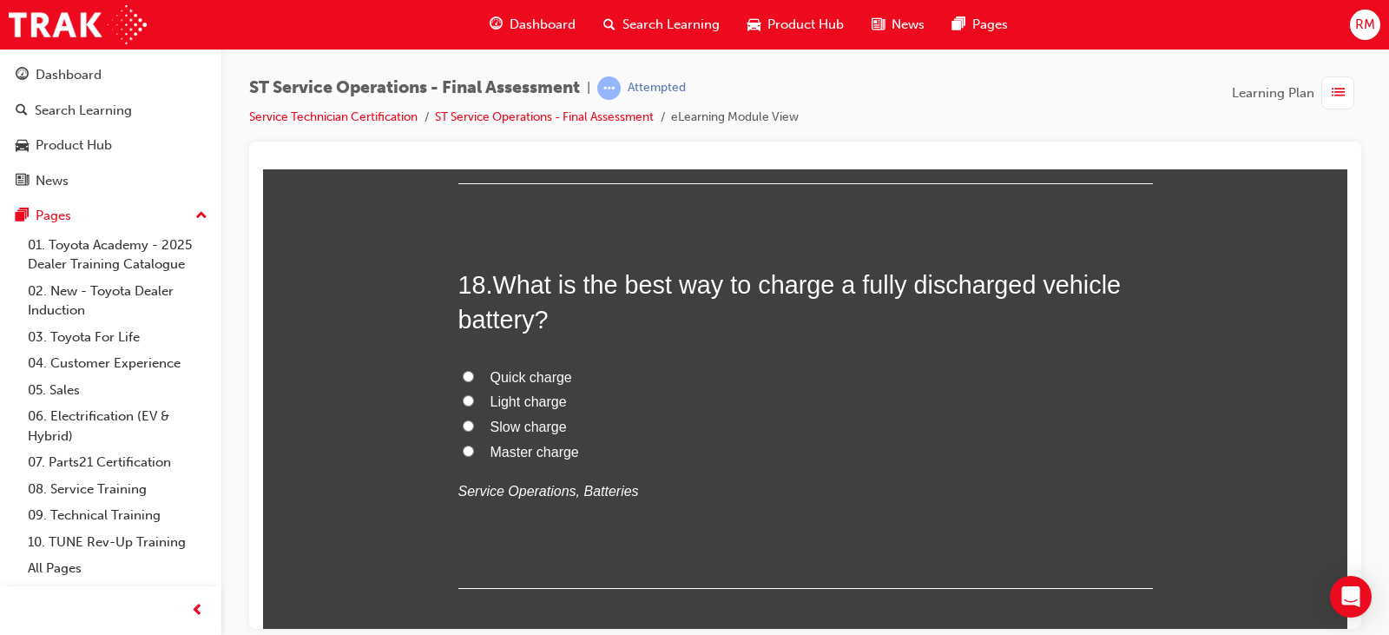
scroll to position [6858, 0]
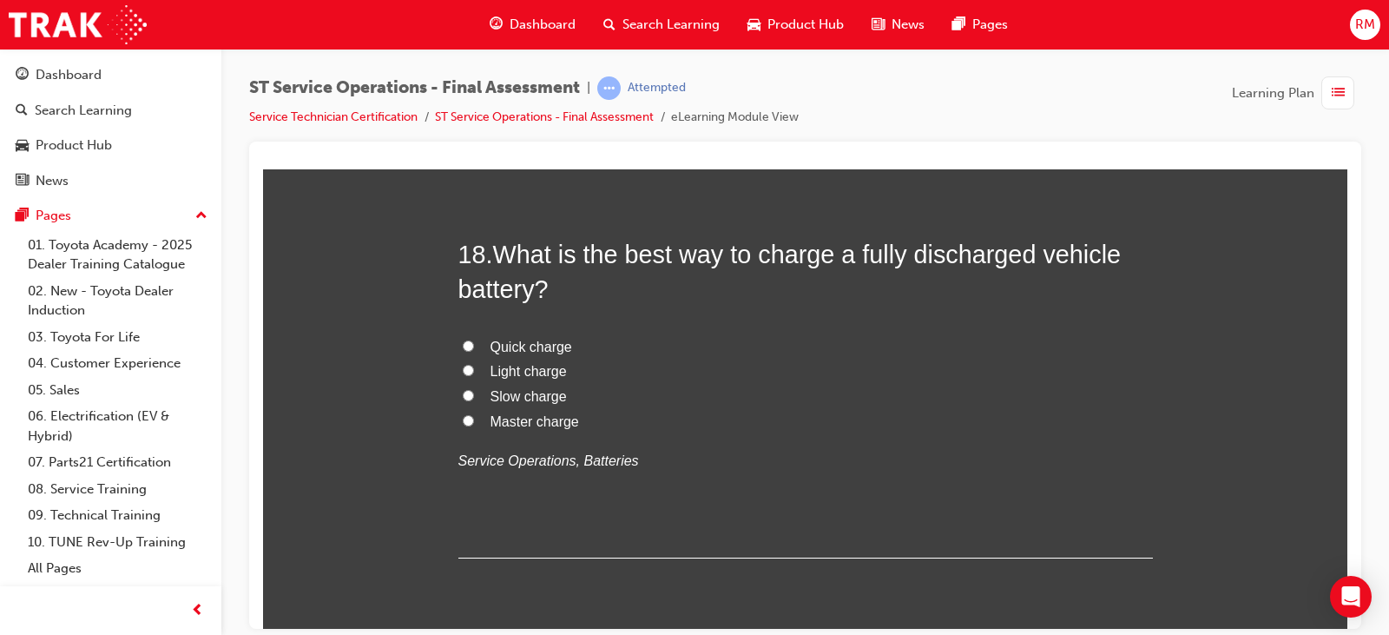
click at [550, 391] on span "Slow charge" at bounding box center [529, 395] width 76 height 15
click at [474, 391] on input "Slow charge" at bounding box center [468, 394] width 11 height 11
radio input "true"
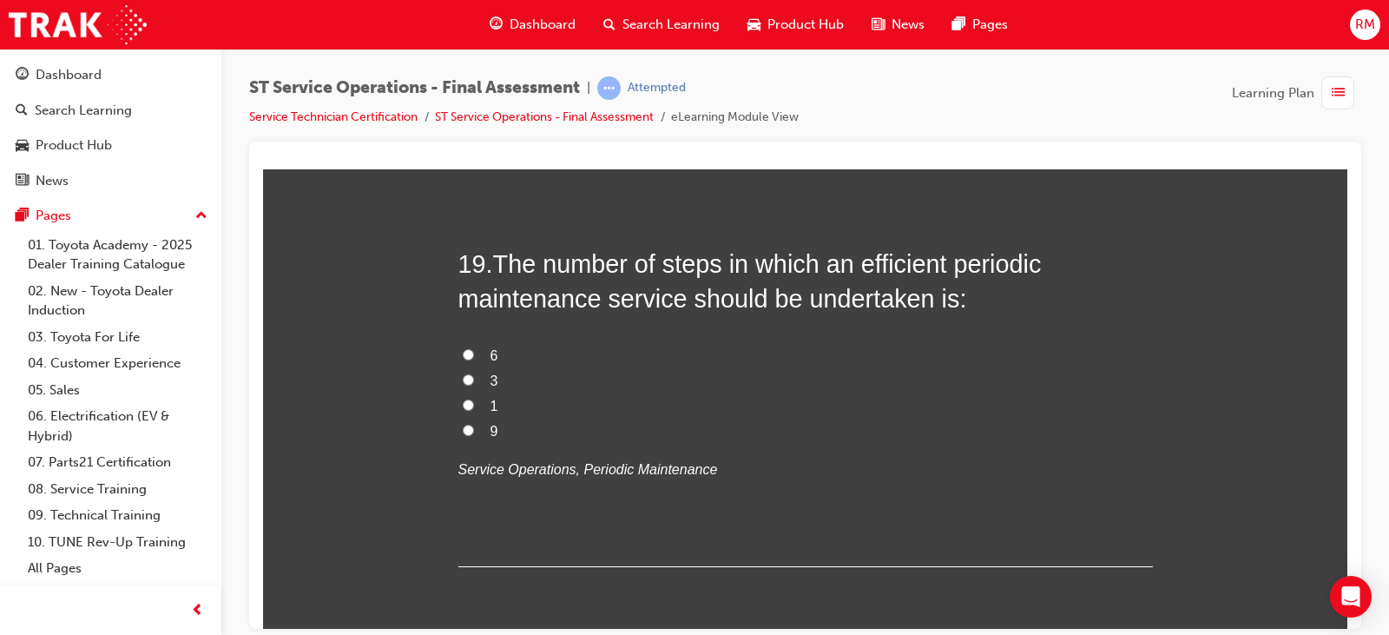
scroll to position [7293, 0]
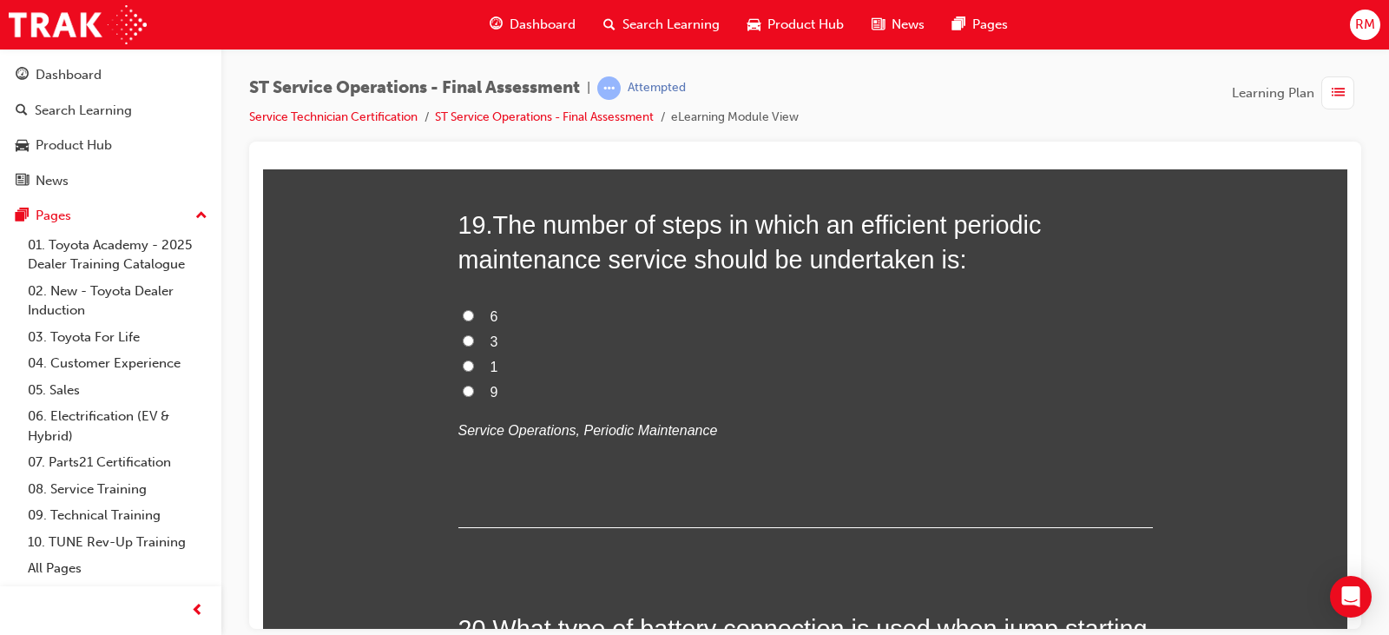
click at [562, 316] on label "6" at bounding box center [805, 316] width 695 height 25
click at [474, 316] on input "6" at bounding box center [468, 314] width 11 height 11
radio input "true"
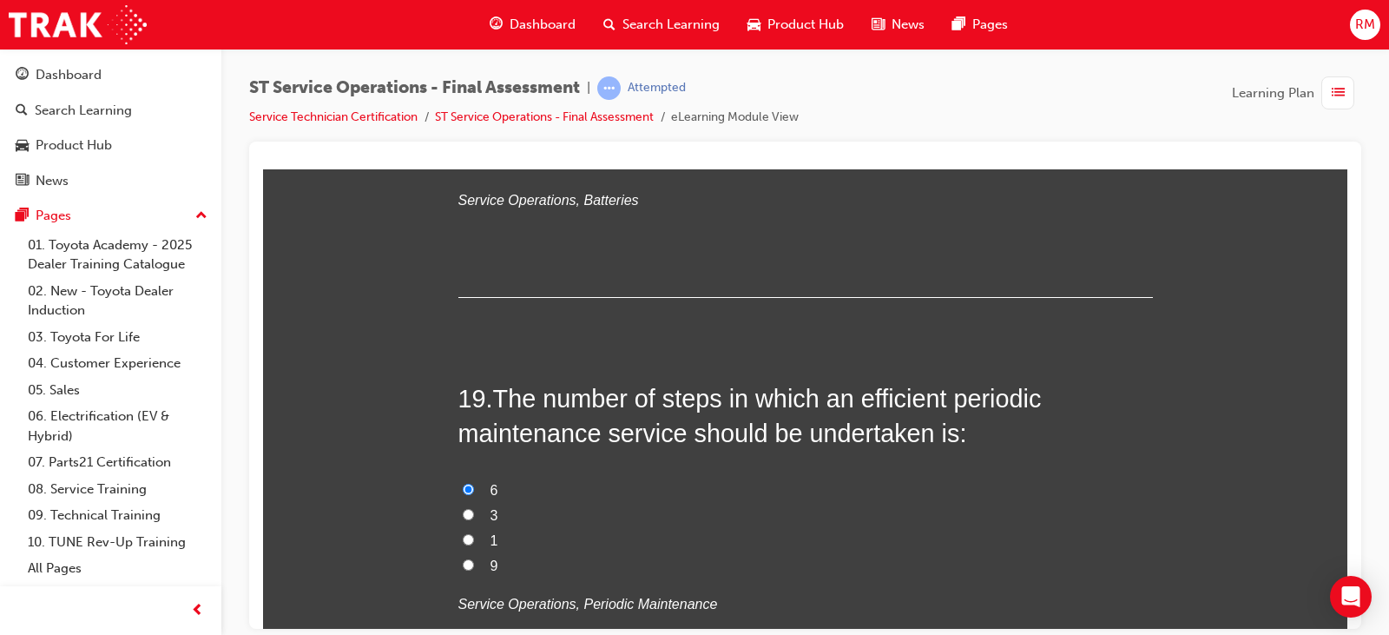
scroll to position [7640, 0]
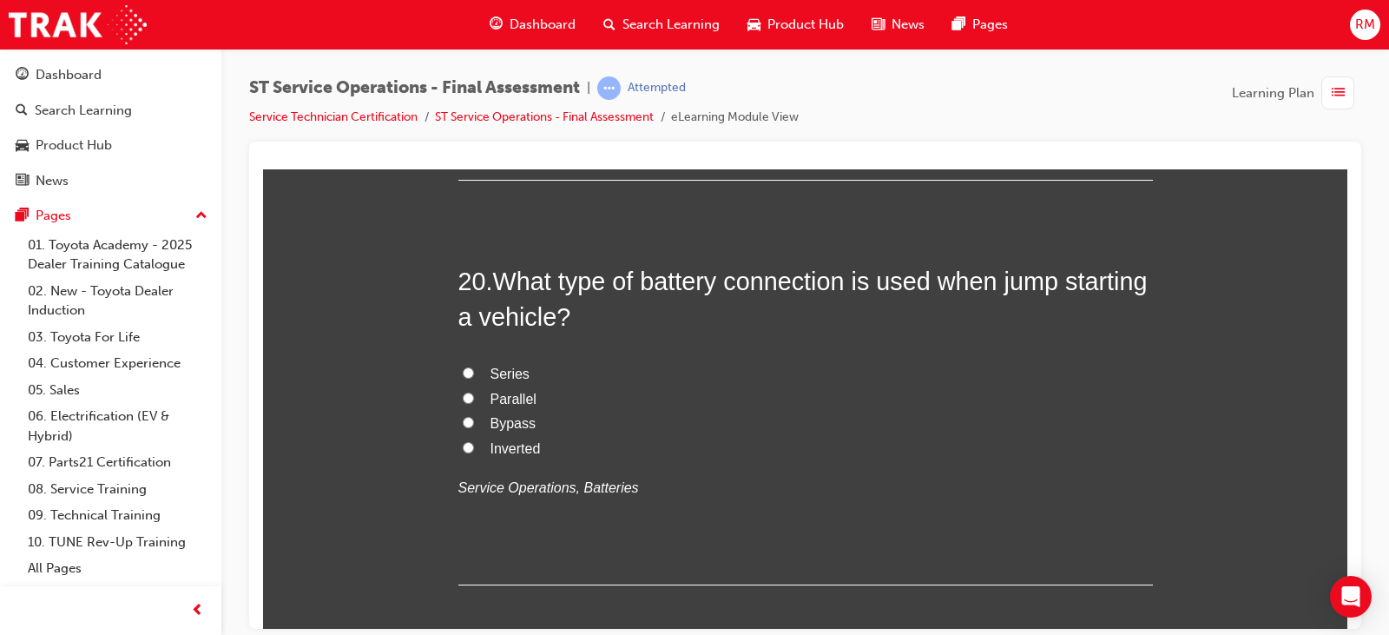
click at [521, 396] on span "Parallel" at bounding box center [514, 398] width 46 height 15
click at [474, 396] on input "Parallel" at bounding box center [468, 397] width 11 height 11
radio input "true"
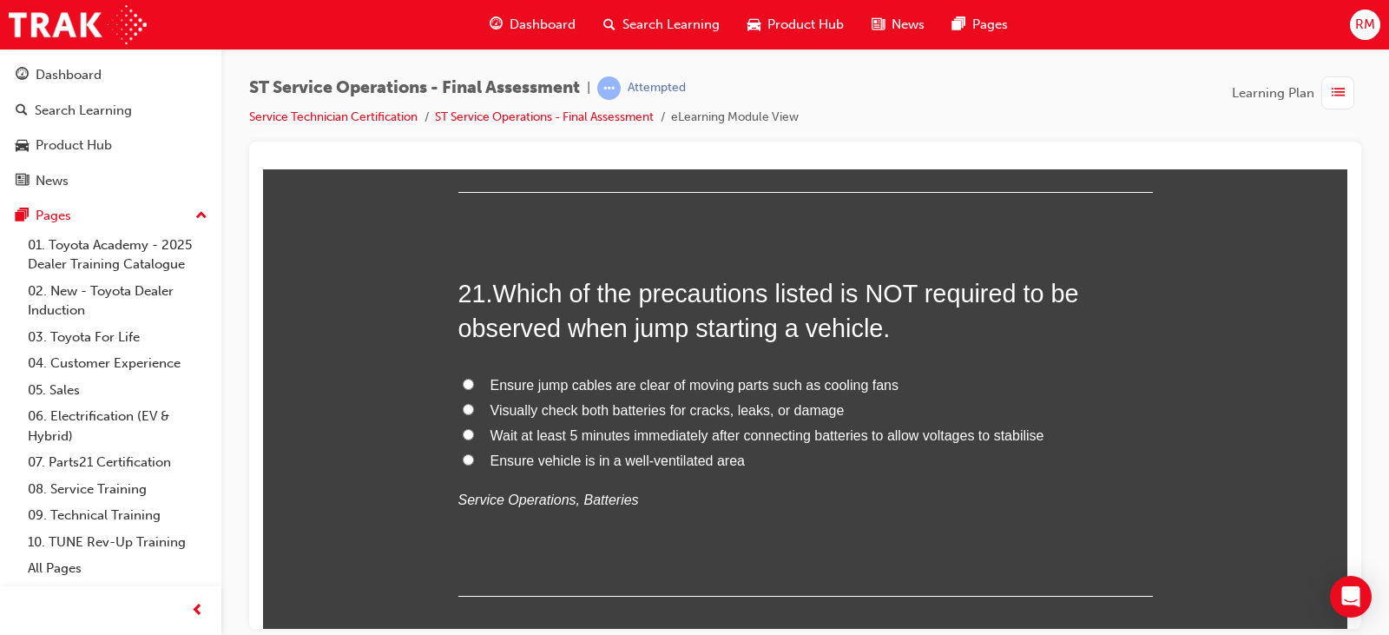
scroll to position [8074, 0]
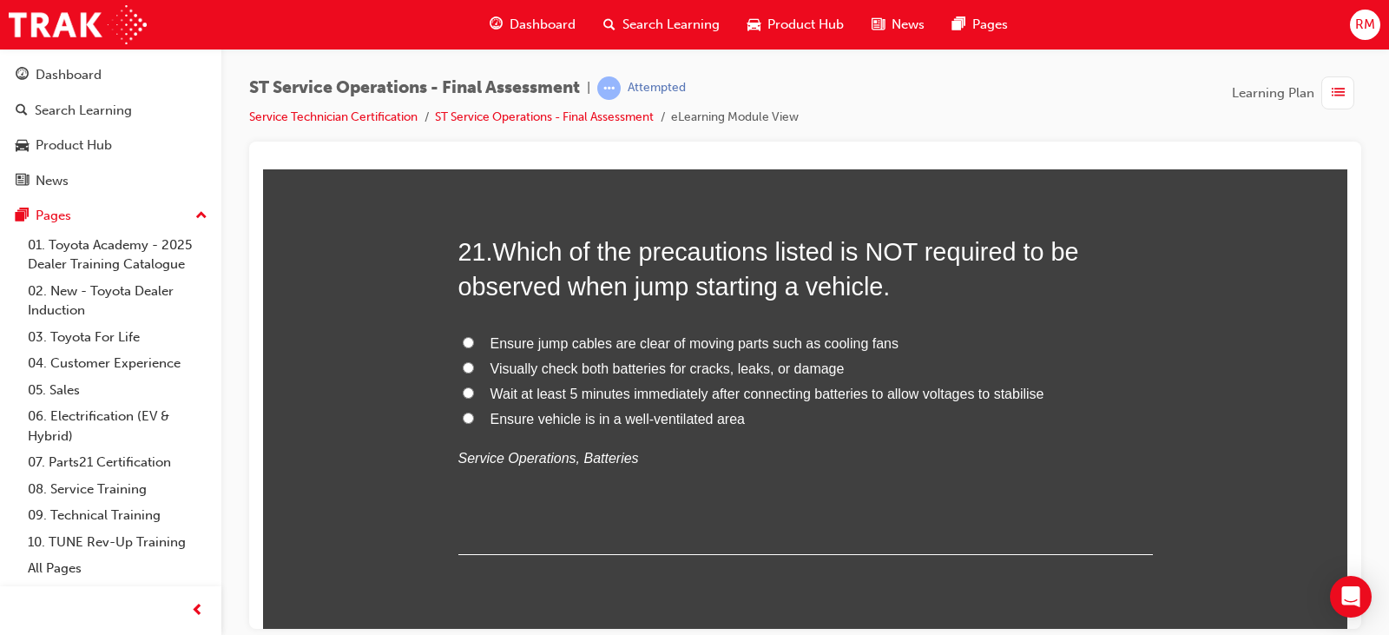
click at [797, 388] on span "Wait at least 5 minutes immediately after connecting batteries to allow voltage…" at bounding box center [768, 392] width 554 height 15
click at [474, 388] on input "Wait at least 5 minutes immediately after connecting batteries to allow voltage…" at bounding box center [468, 391] width 11 height 11
radio input "true"
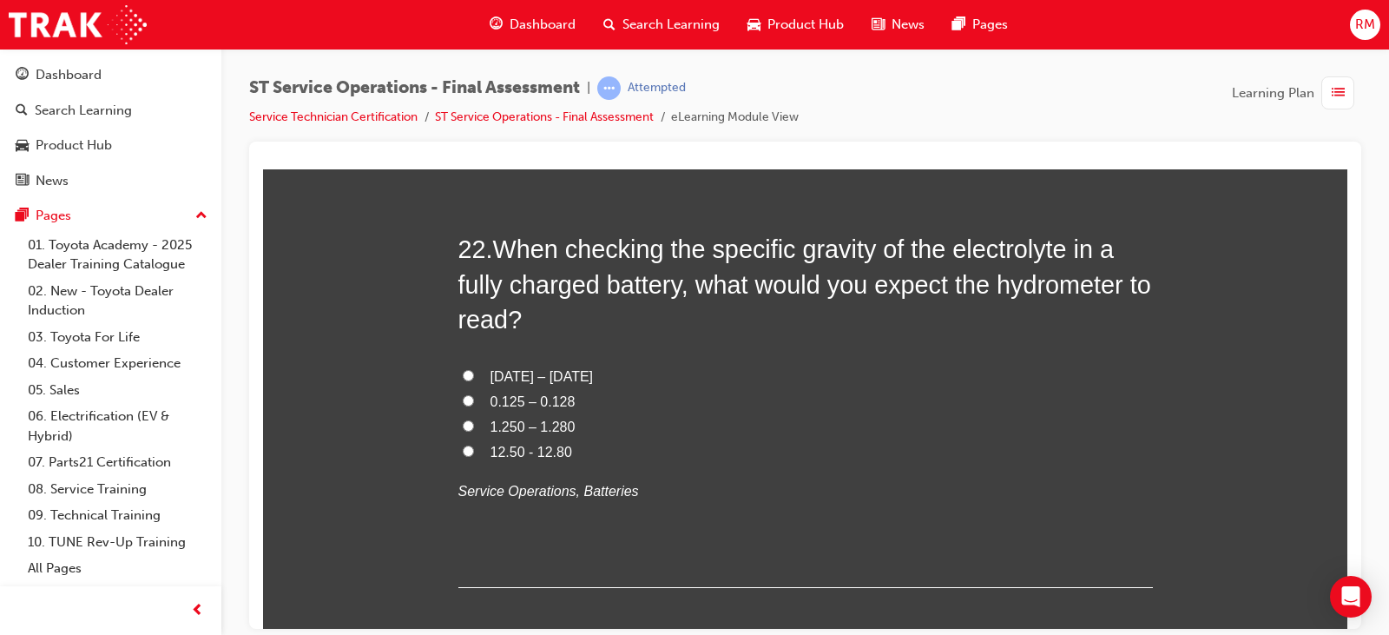
scroll to position [8508, 0]
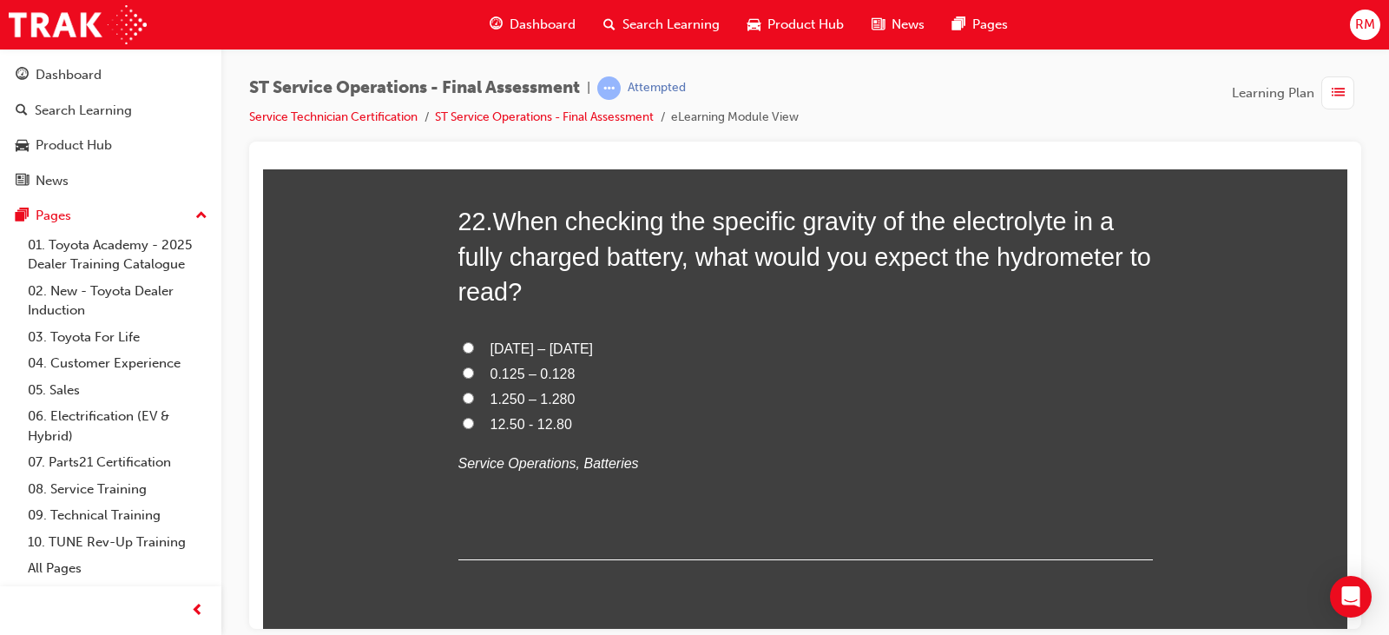
click at [543, 393] on span "1.250 – 1.280" at bounding box center [533, 398] width 85 height 15
click at [474, 393] on input "1.250 – 1.280" at bounding box center [468, 397] width 11 height 11
radio input "true"
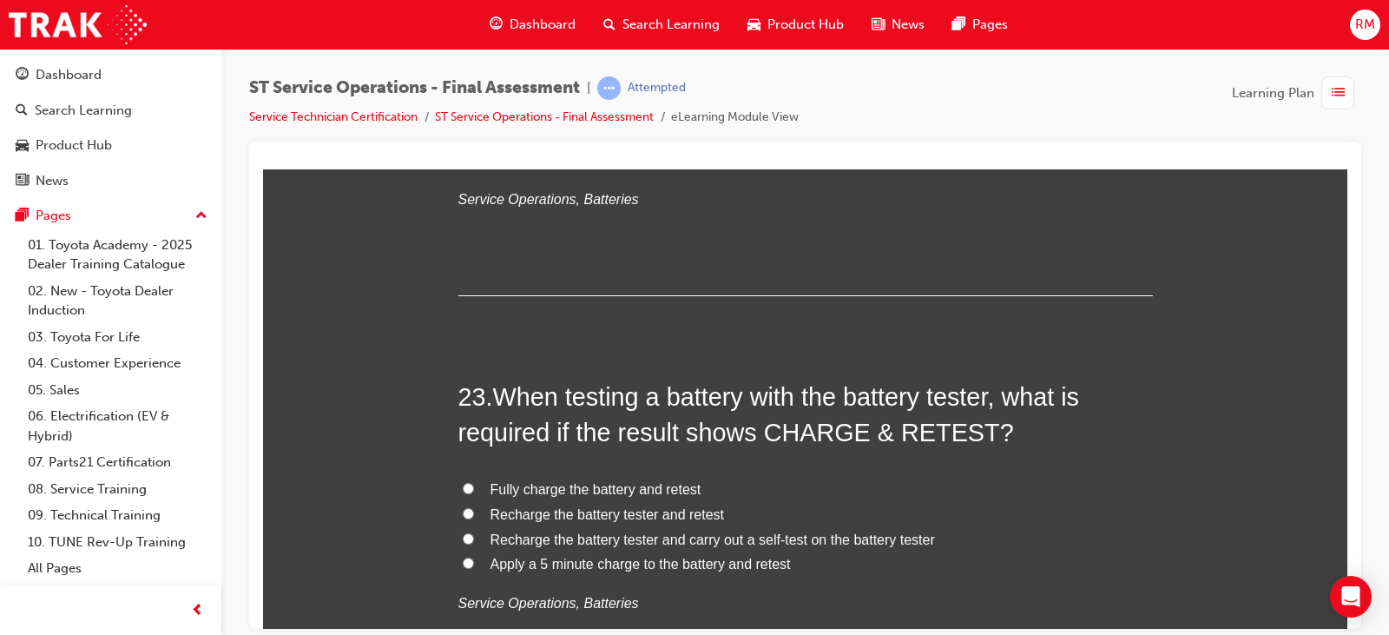
scroll to position [8859, 0]
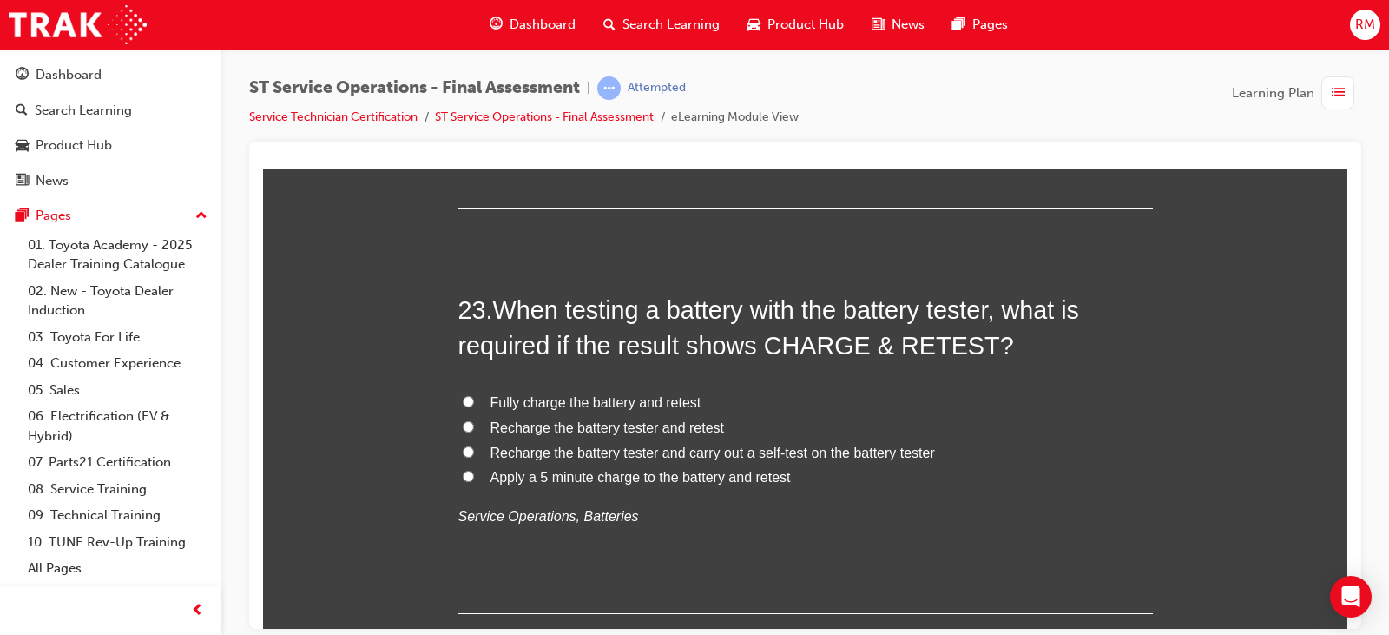
click at [531, 405] on span "Fully charge the battery and retest" at bounding box center [596, 401] width 211 height 15
click at [474, 405] on input "Fully charge the battery and retest" at bounding box center [468, 400] width 11 height 11
radio input "true"
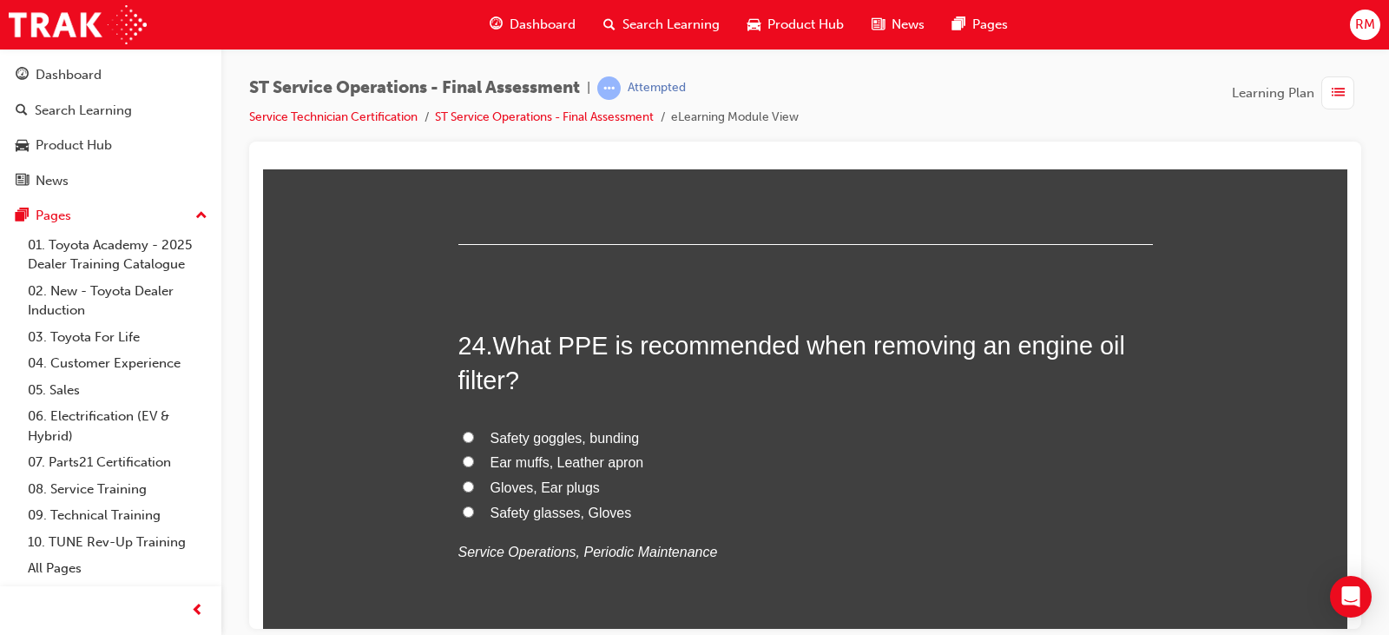
scroll to position [9293, 0]
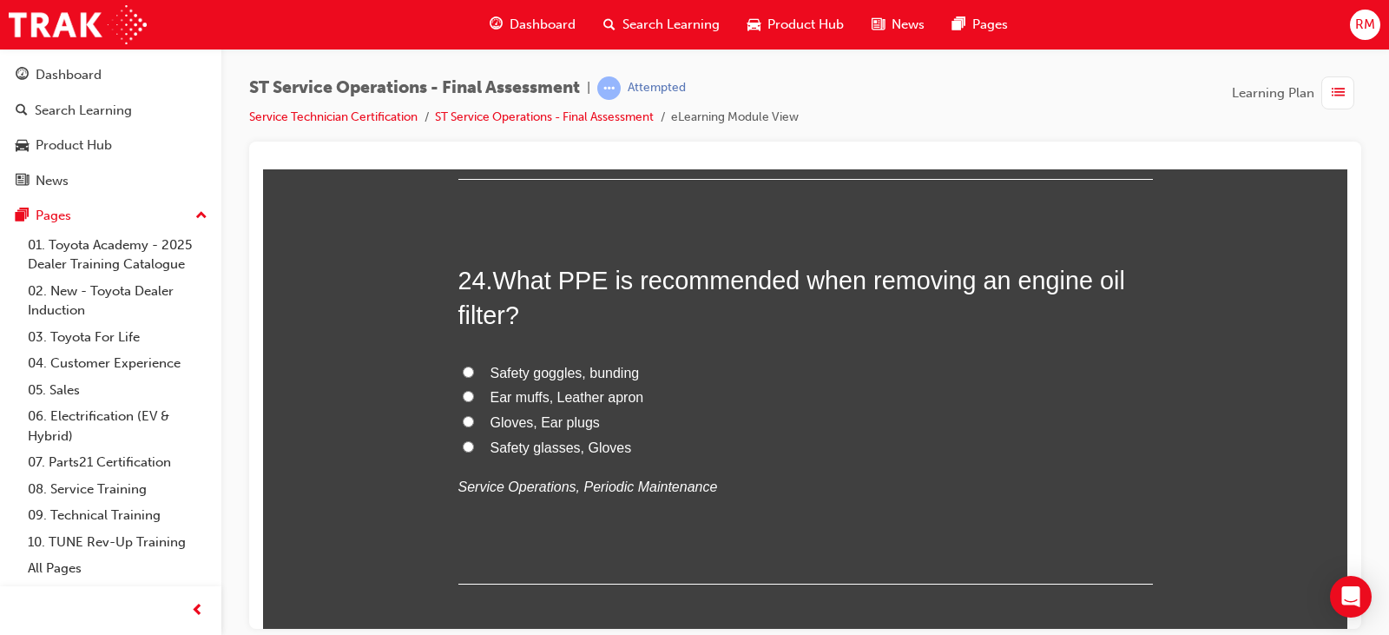
click at [527, 444] on span "Safety glasses, Gloves" at bounding box center [562, 446] width 142 height 15
click at [474, 444] on input "Safety glasses, Gloves" at bounding box center [468, 445] width 11 height 11
radio input "true"
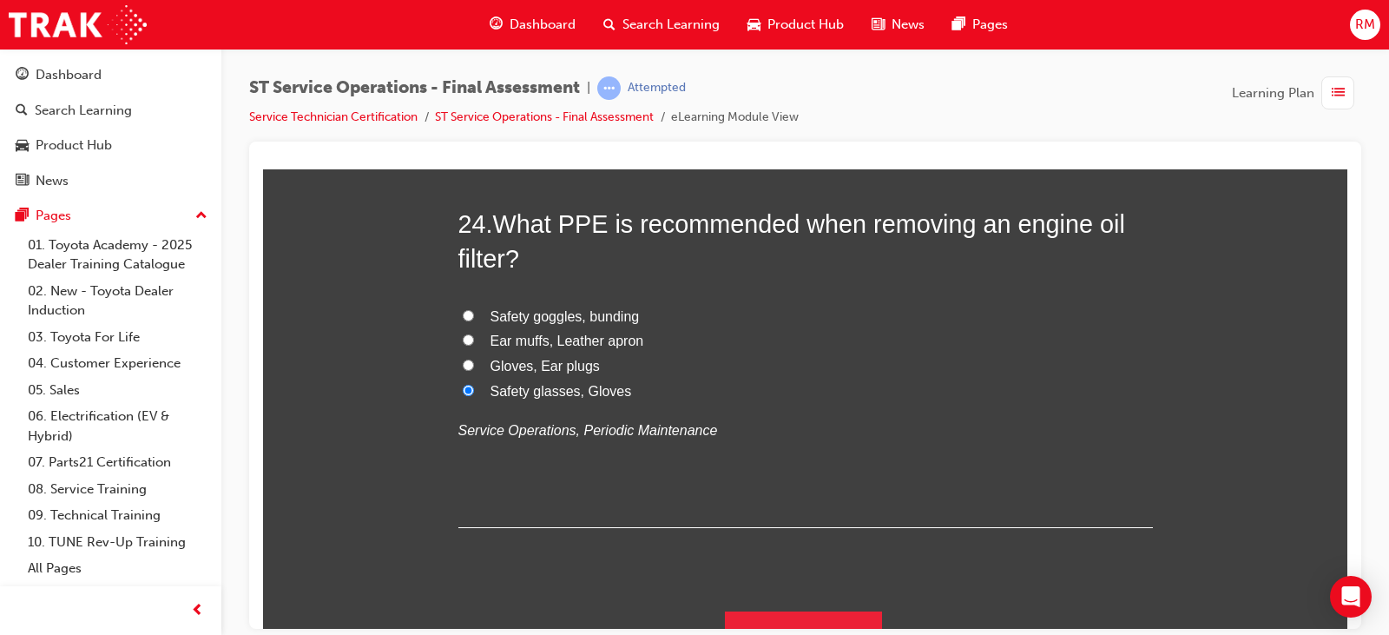
scroll to position [9380, 0]
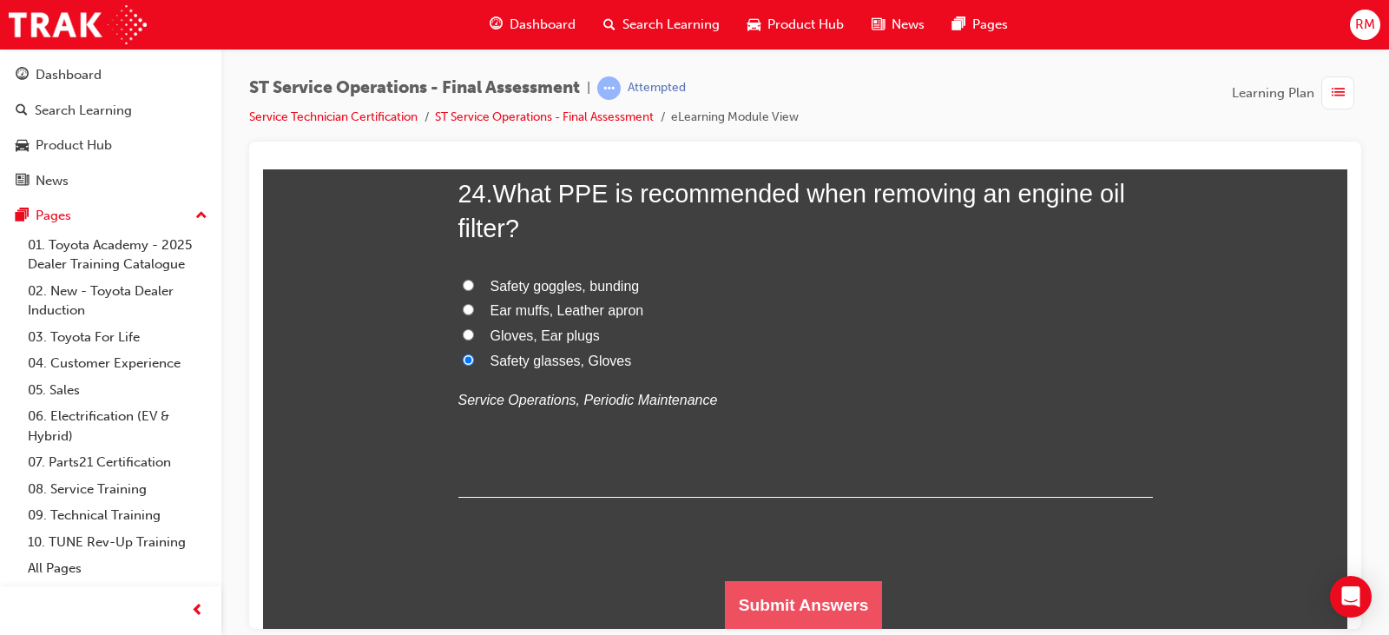
click at [787, 593] on button "Submit Answers" at bounding box center [804, 604] width 158 height 49
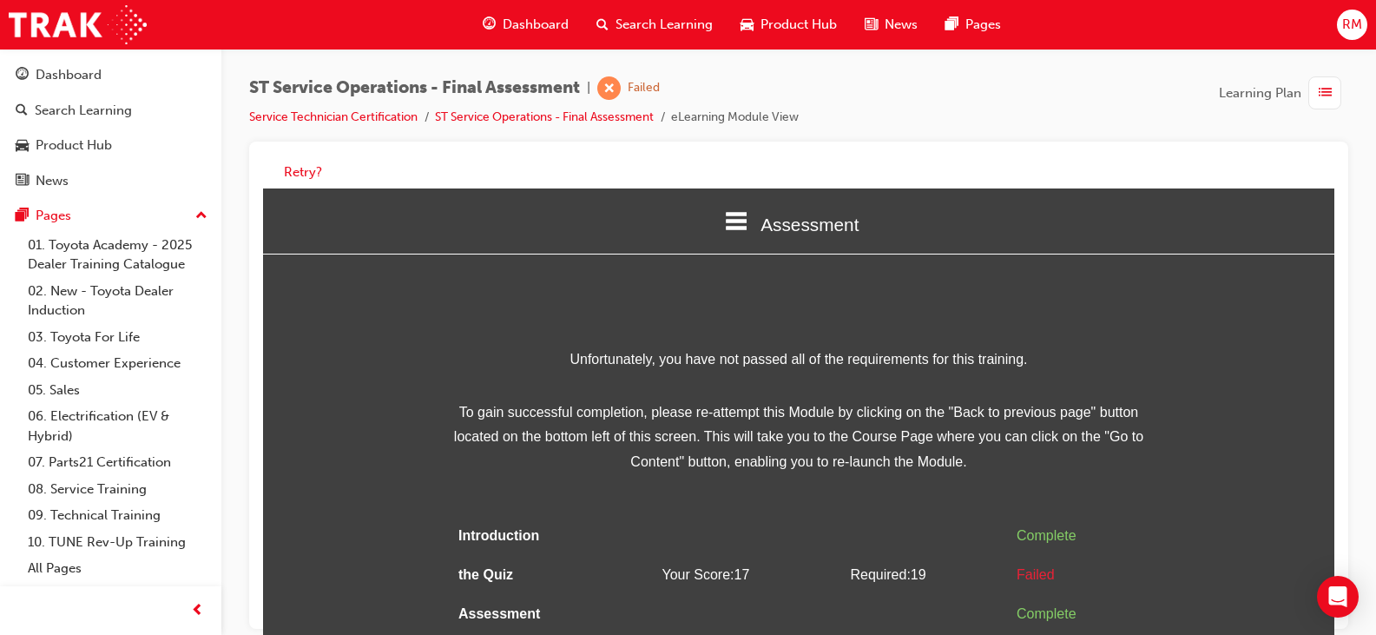
scroll to position [0, 0]
click at [304, 171] on button "Retry?" at bounding box center [303, 172] width 38 height 20
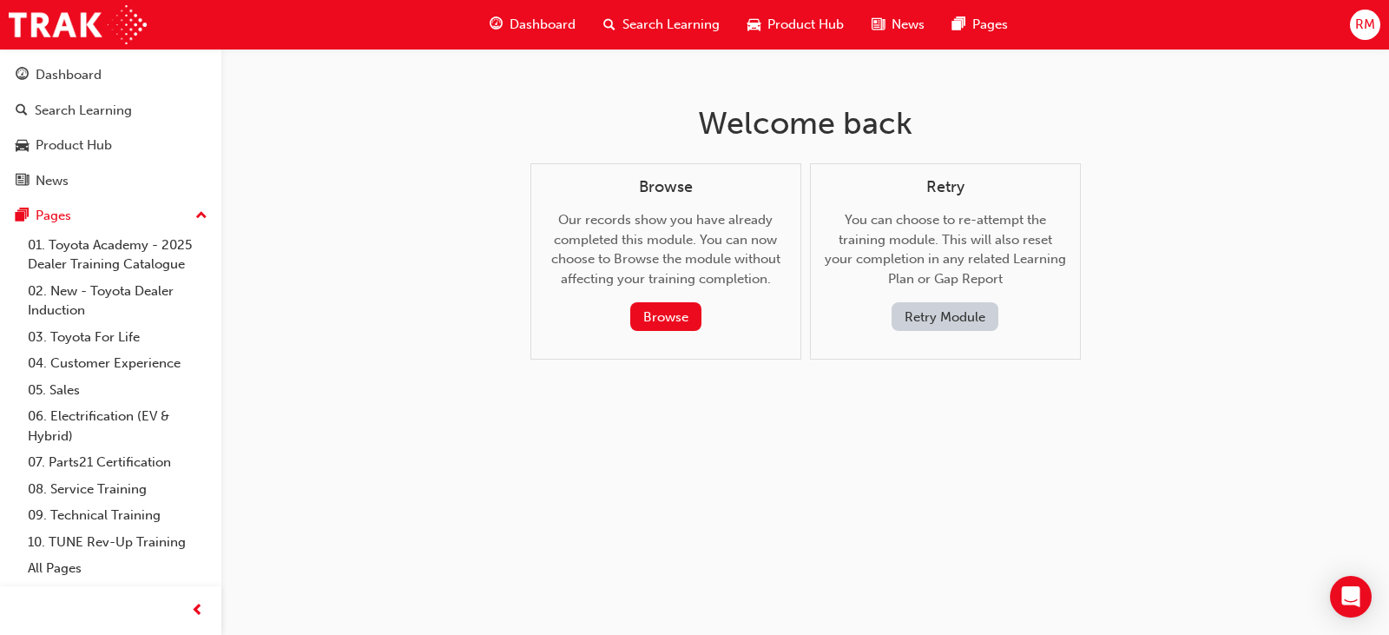
click at [948, 319] on button "Retry Module" at bounding box center [945, 316] width 107 height 29
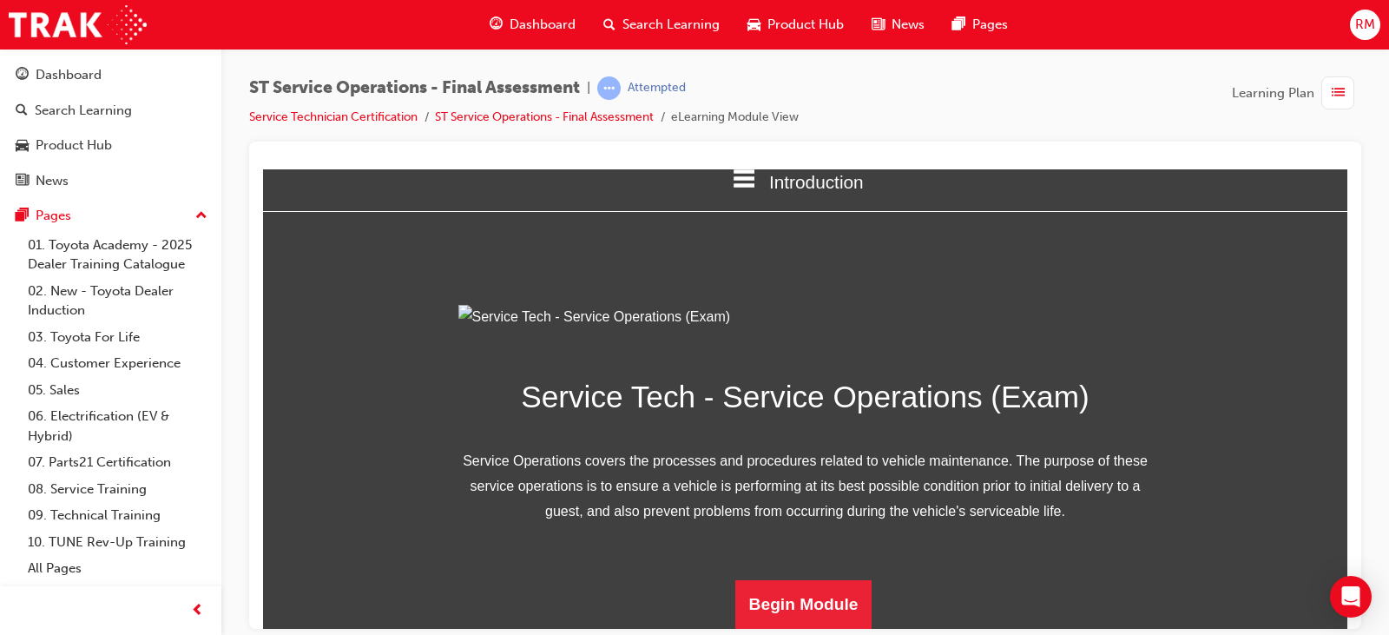
scroll to position [218, 0]
click at [764, 608] on button "Begin Module" at bounding box center [803, 603] width 137 height 49
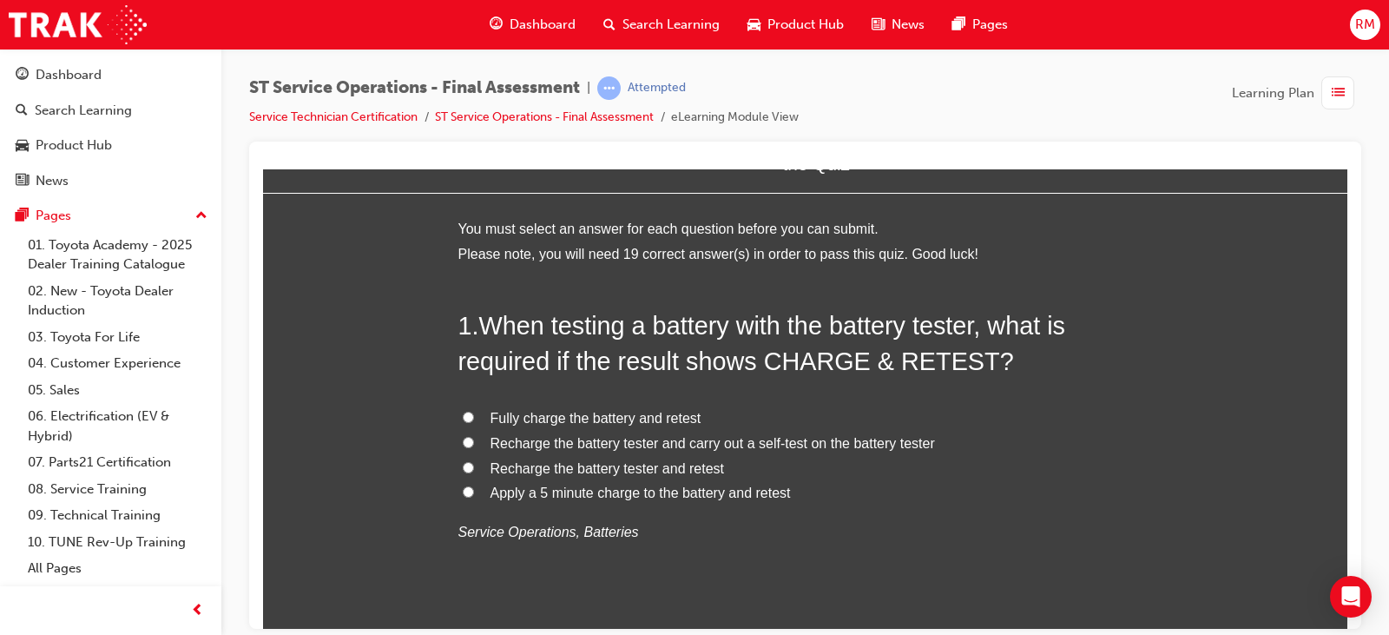
scroll to position [87, 0]
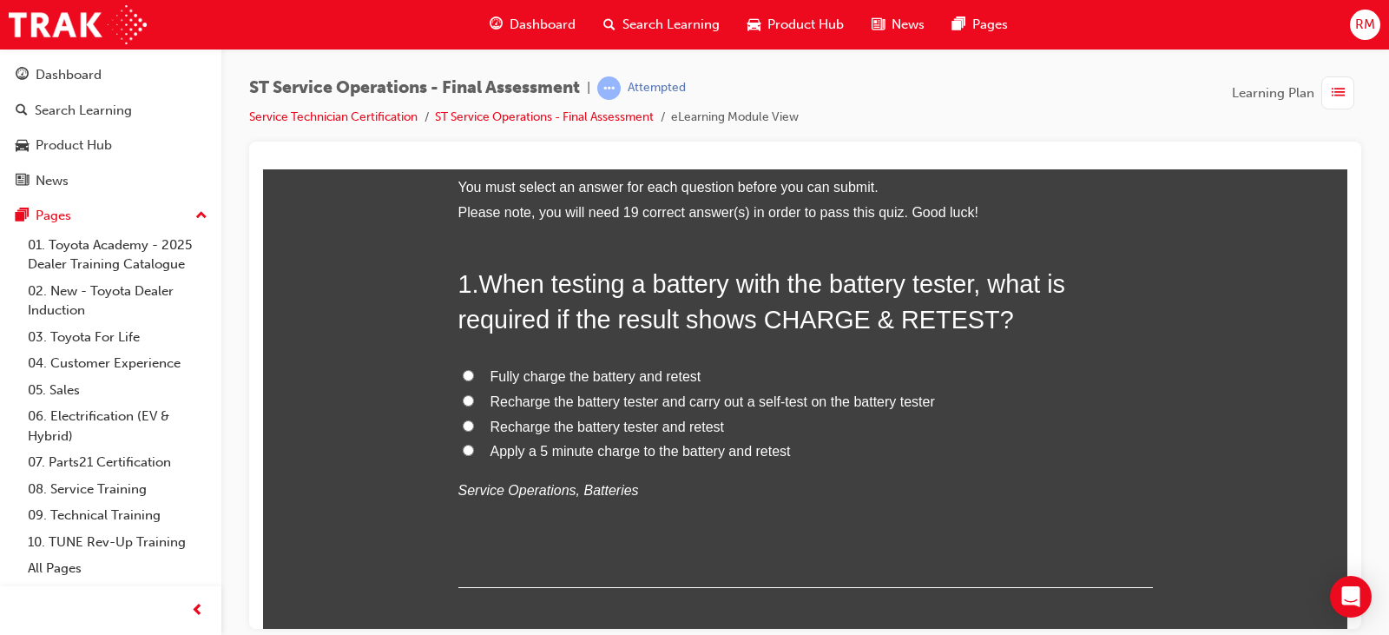
click at [1364, 20] on span "RM" at bounding box center [1365, 25] width 20 height 20
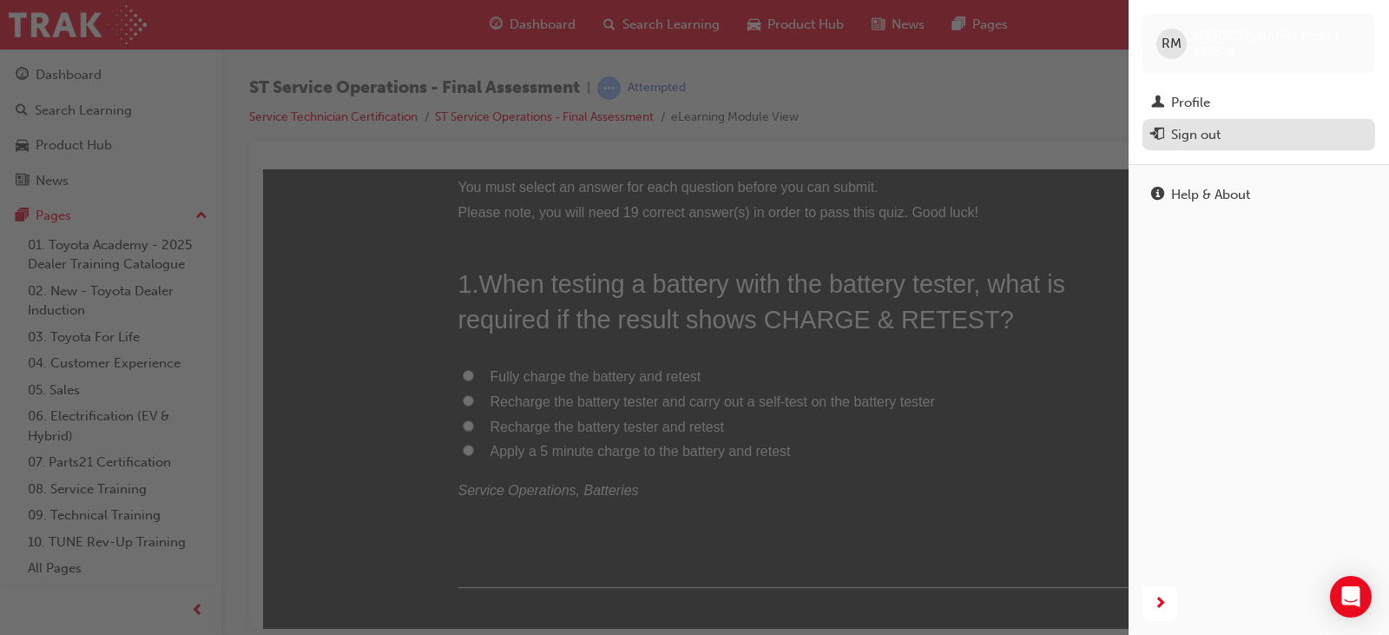
click at [1271, 121] on button "Sign out" at bounding box center [1258, 135] width 233 height 32
